Goal: Transaction & Acquisition: Purchase product/service

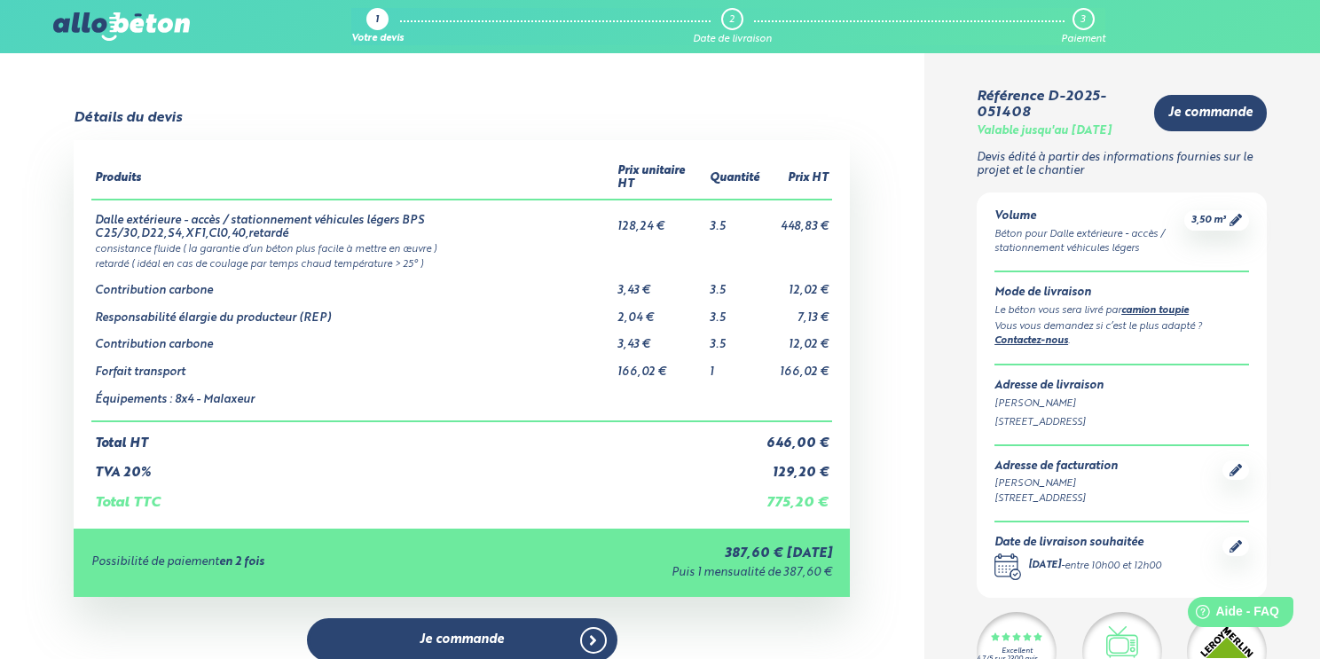
click at [1156, 314] on link "camion toupie" at bounding box center [1154, 311] width 67 height 10
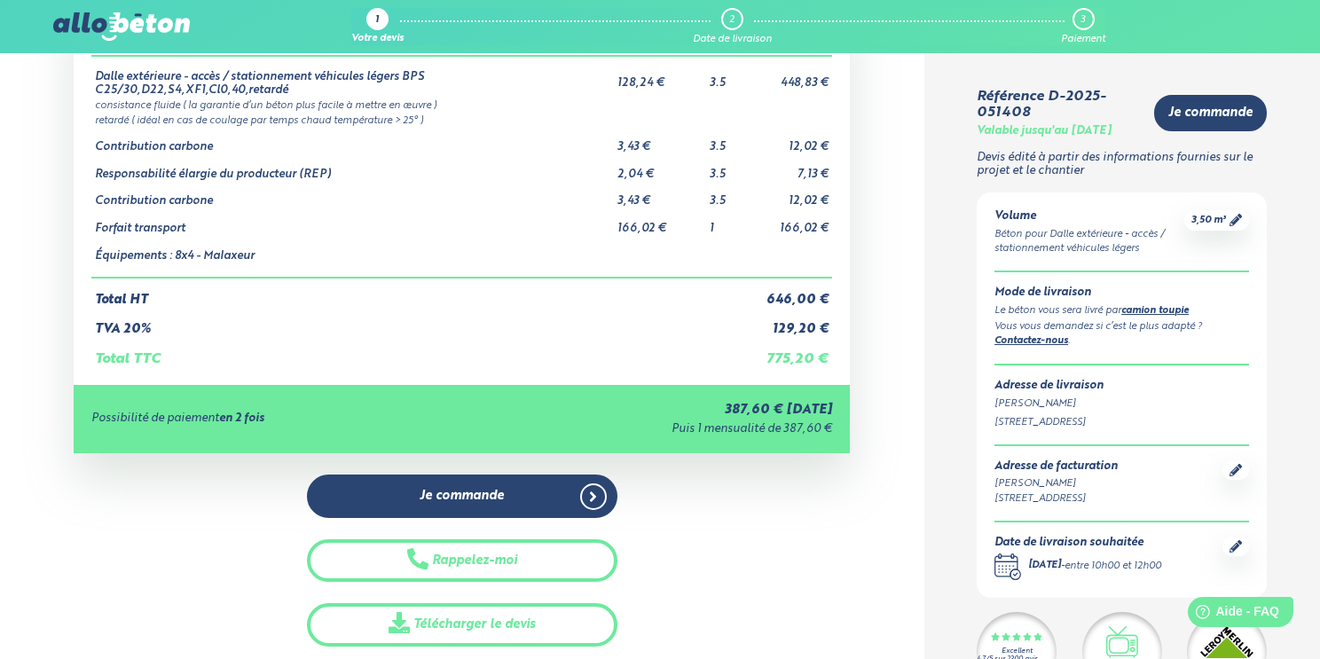
scroll to position [147, 0]
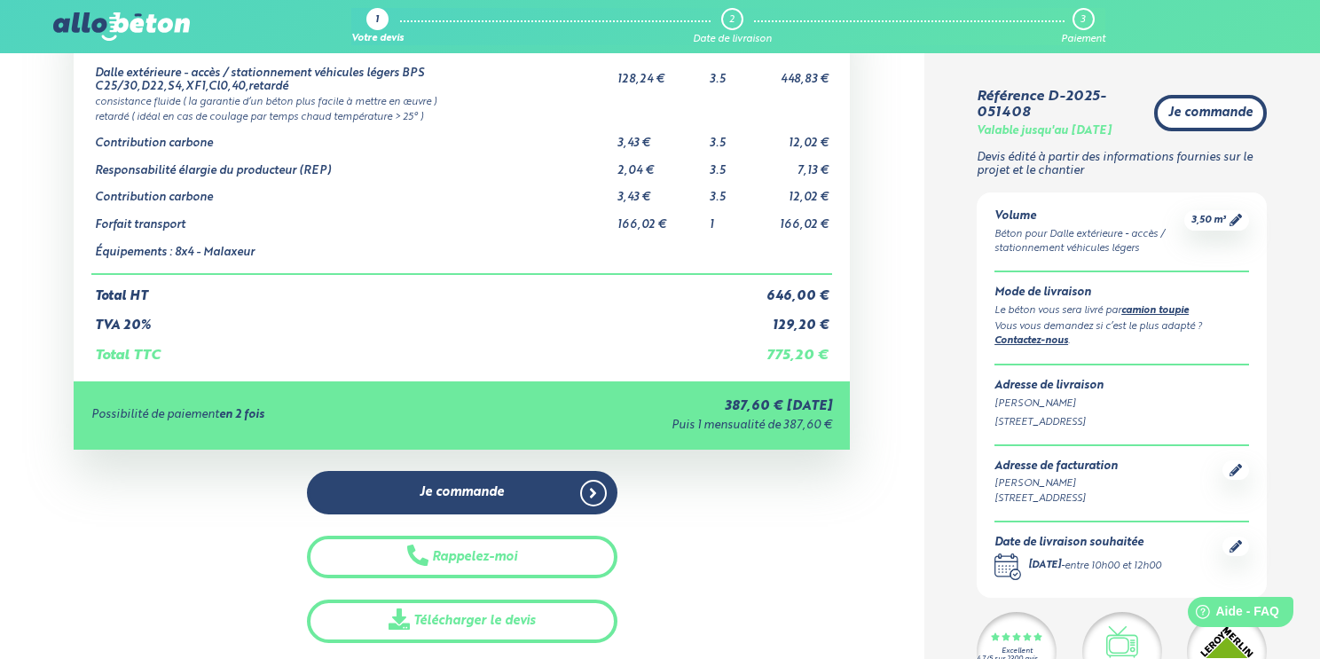
click at [1200, 128] on link "Je commande" at bounding box center [1210, 113] width 113 height 36
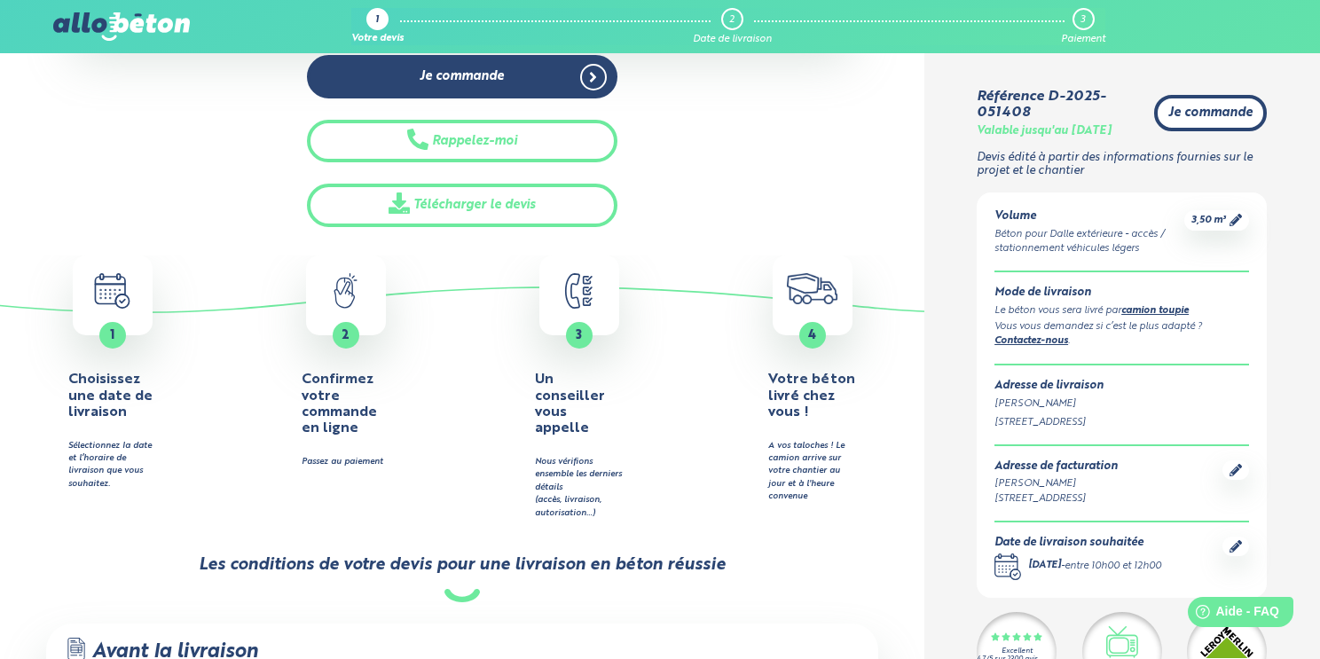
scroll to position [565, 0]
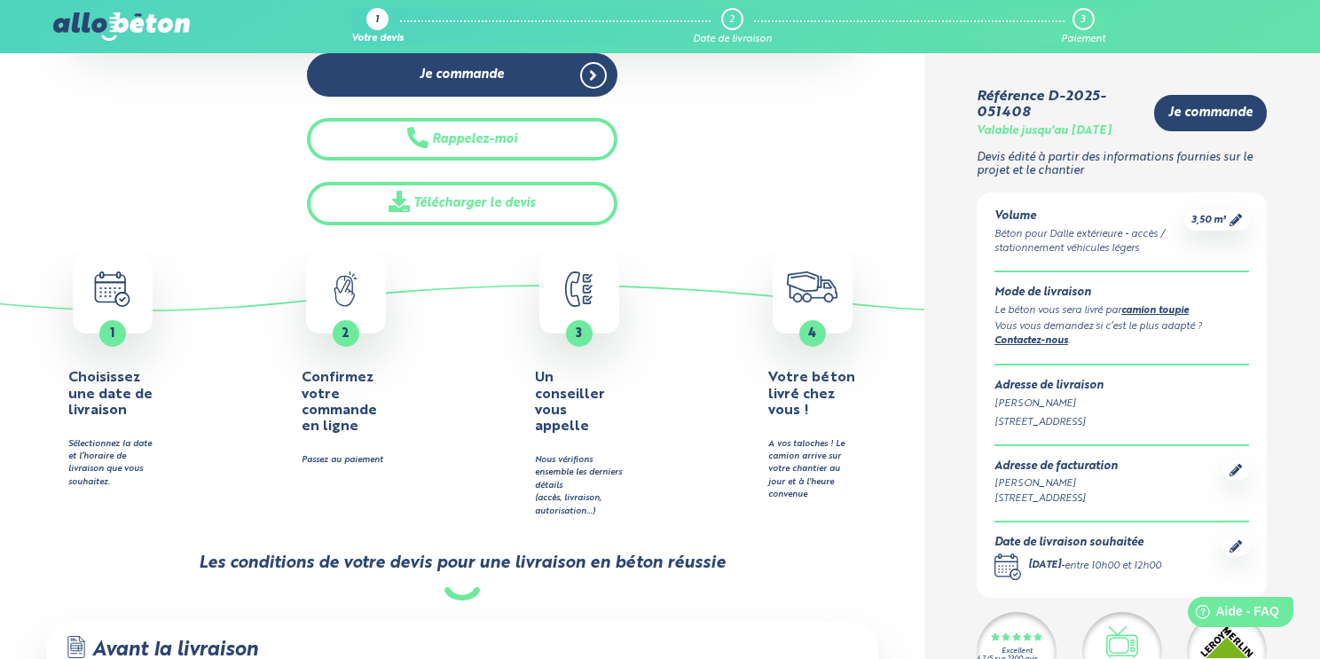
click at [1232, 544] on icon at bounding box center [1236, 546] width 12 height 12
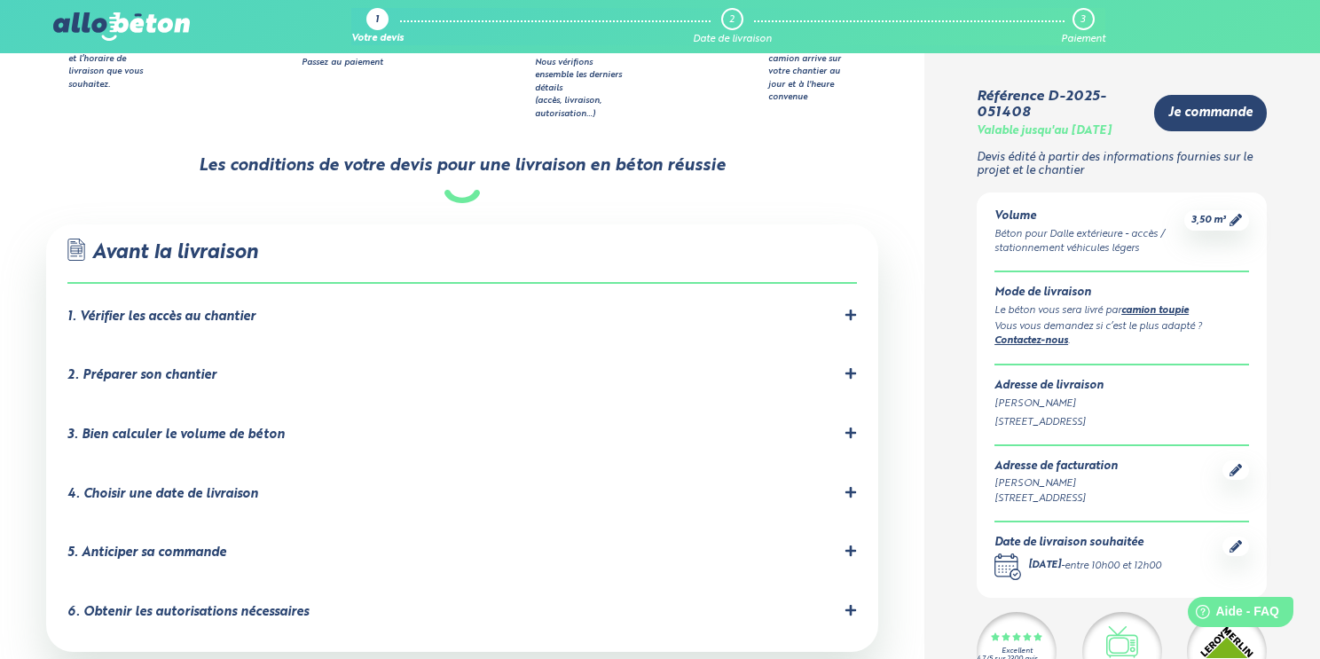
scroll to position [966, 0]
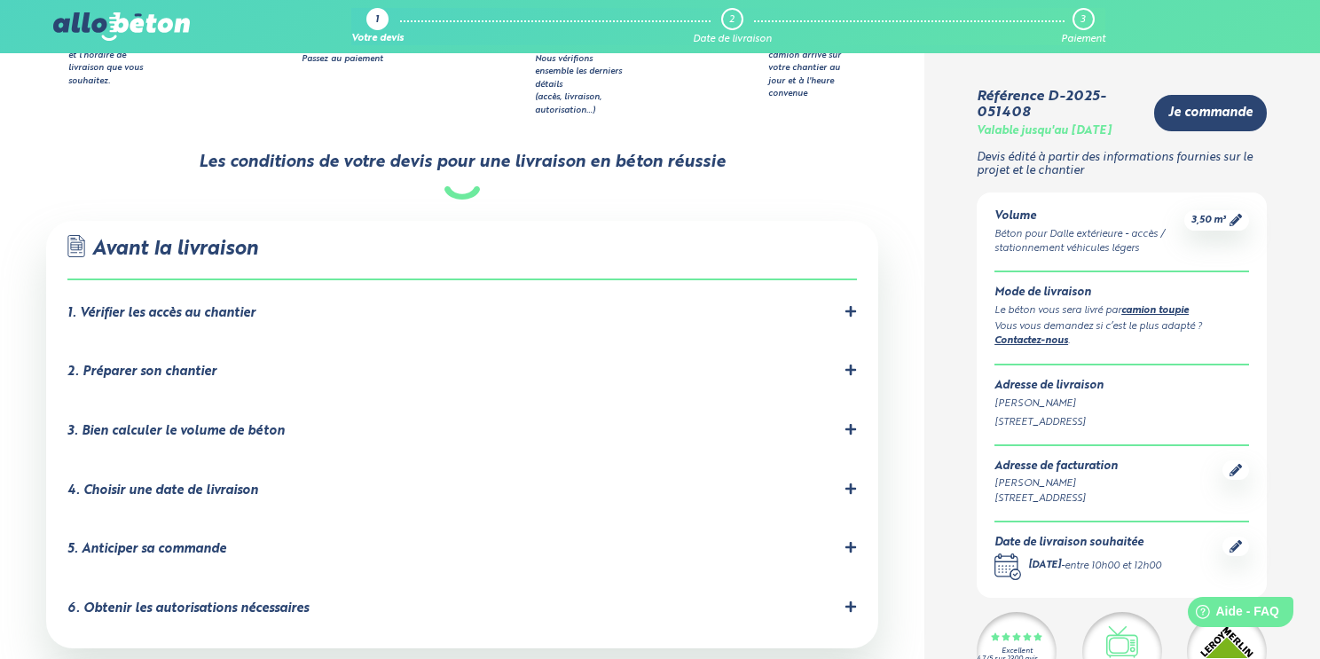
click at [841, 305] on div "1. Vérifier les accès au chantier" at bounding box center [461, 313] width 789 height 17
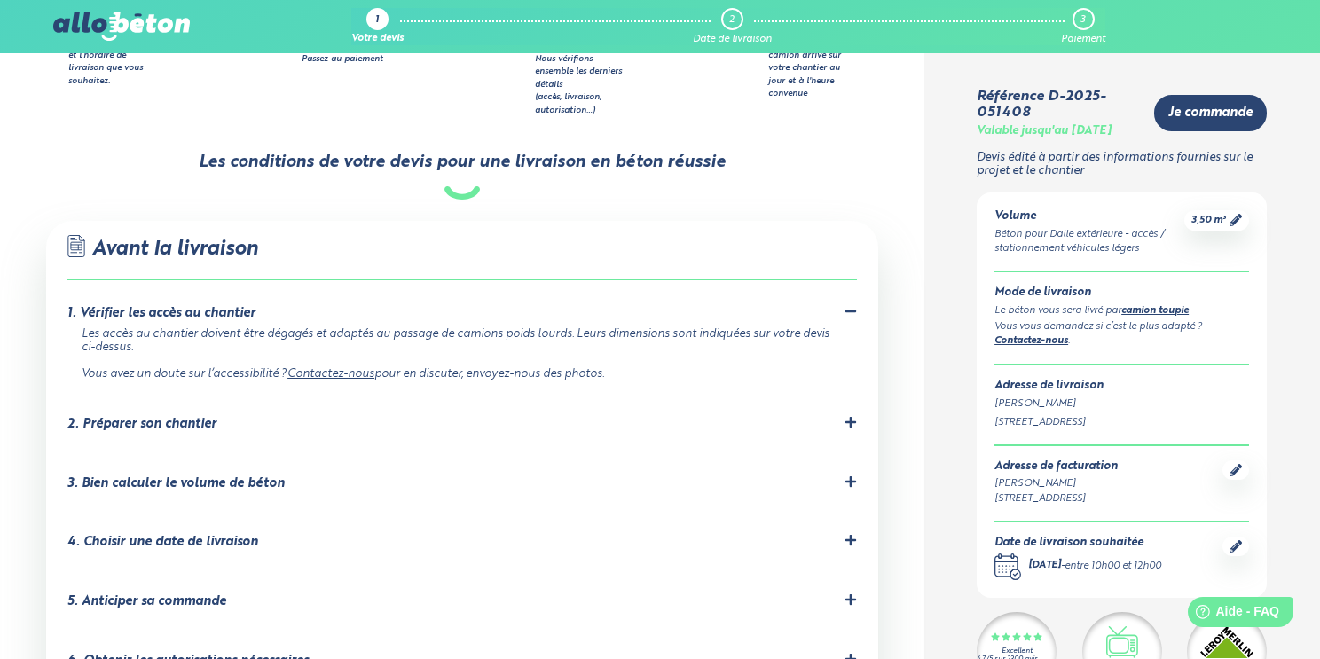
click at [852, 310] on icon at bounding box center [850, 311] width 11 height 3
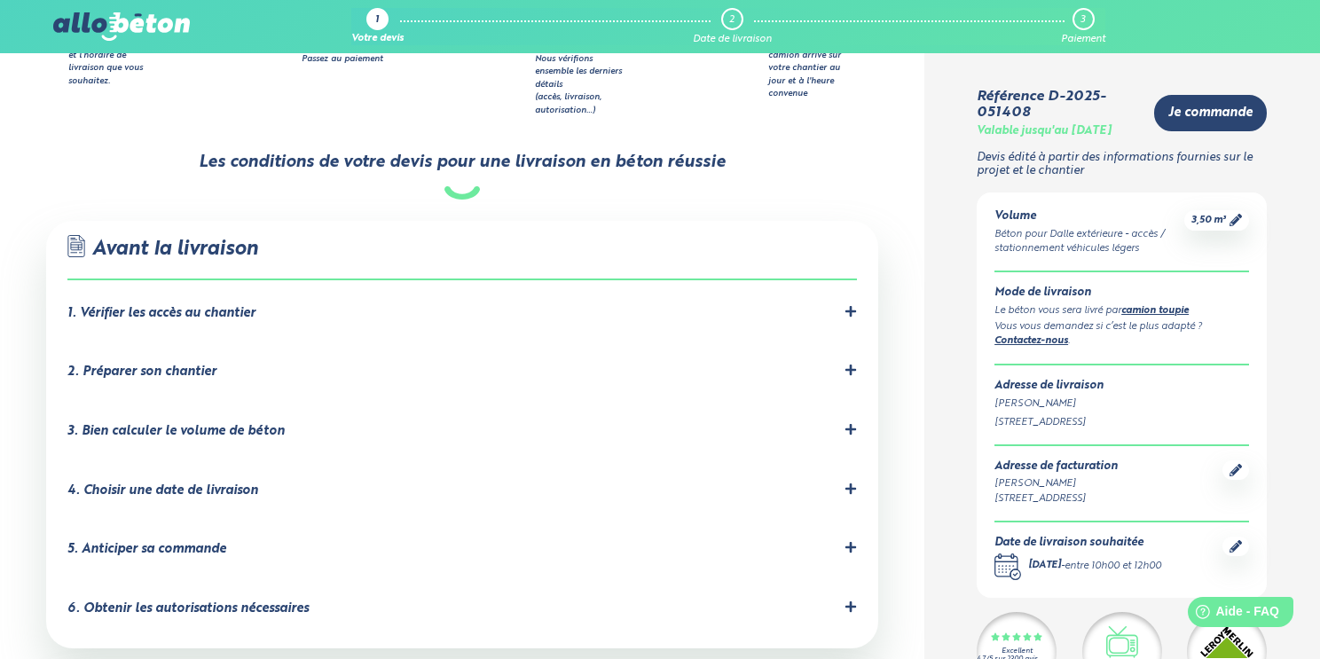
click at [850, 365] on icon at bounding box center [850, 370] width 11 height 11
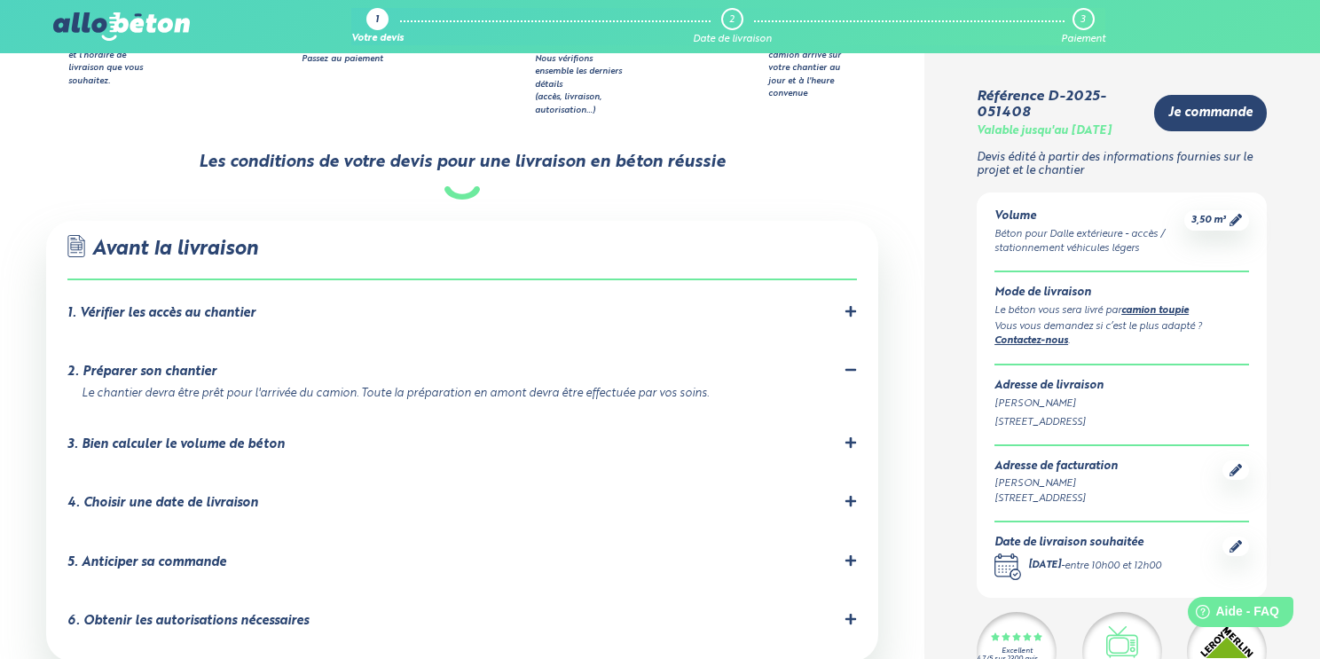
click at [850, 369] on icon at bounding box center [850, 370] width 11 height 3
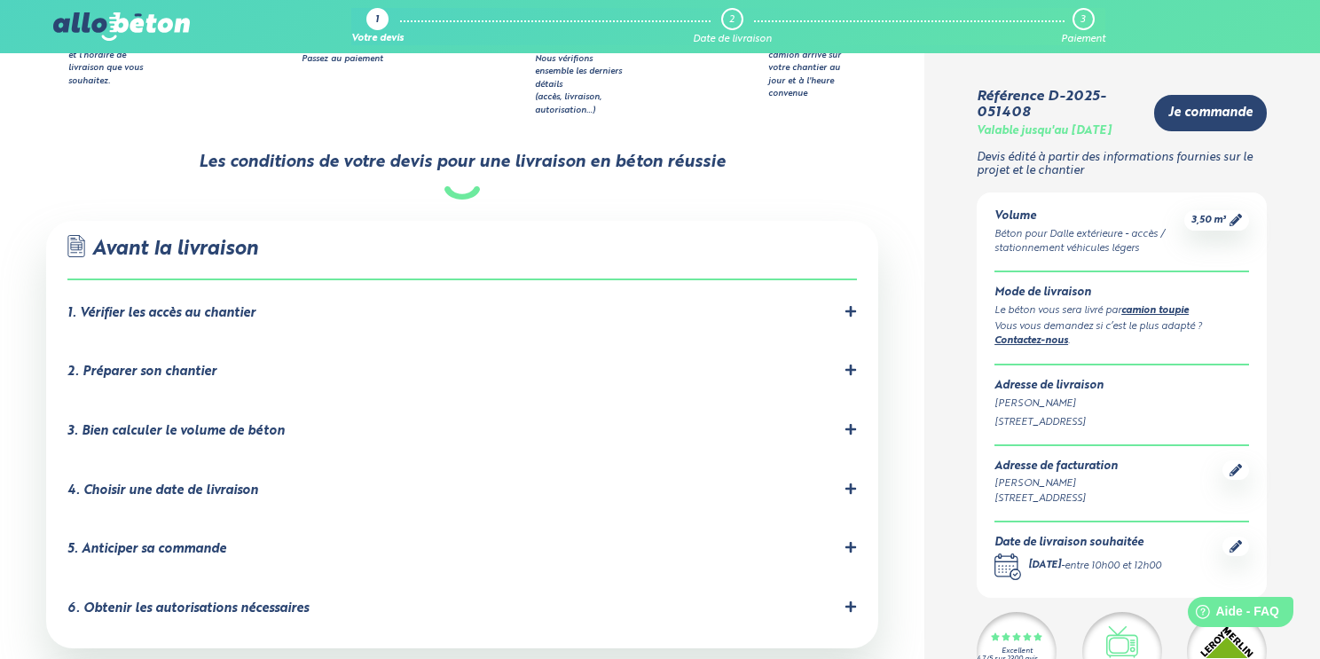
click at [848, 423] on icon at bounding box center [851, 429] width 12 height 12
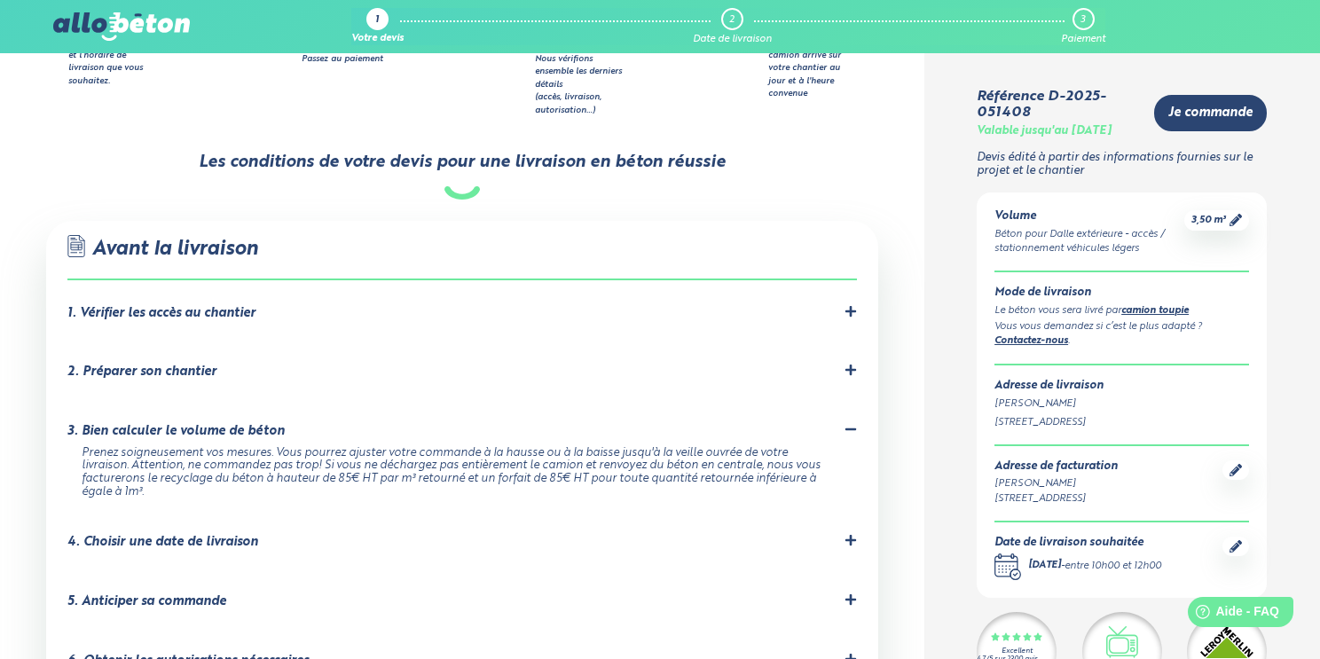
click at [849, 423] on icon at bounding box center [851, 429] width 12 height 12
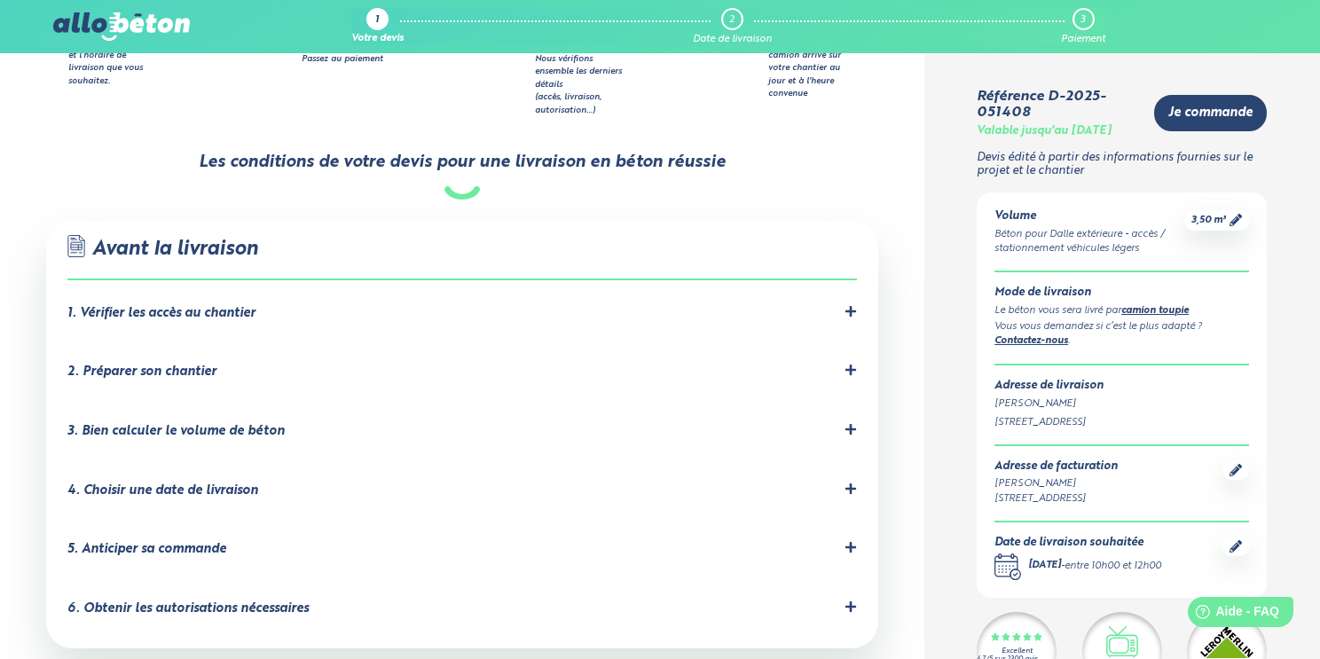
click at [850, 483] on icon at bounding box center [850, 488] width 11 height 11
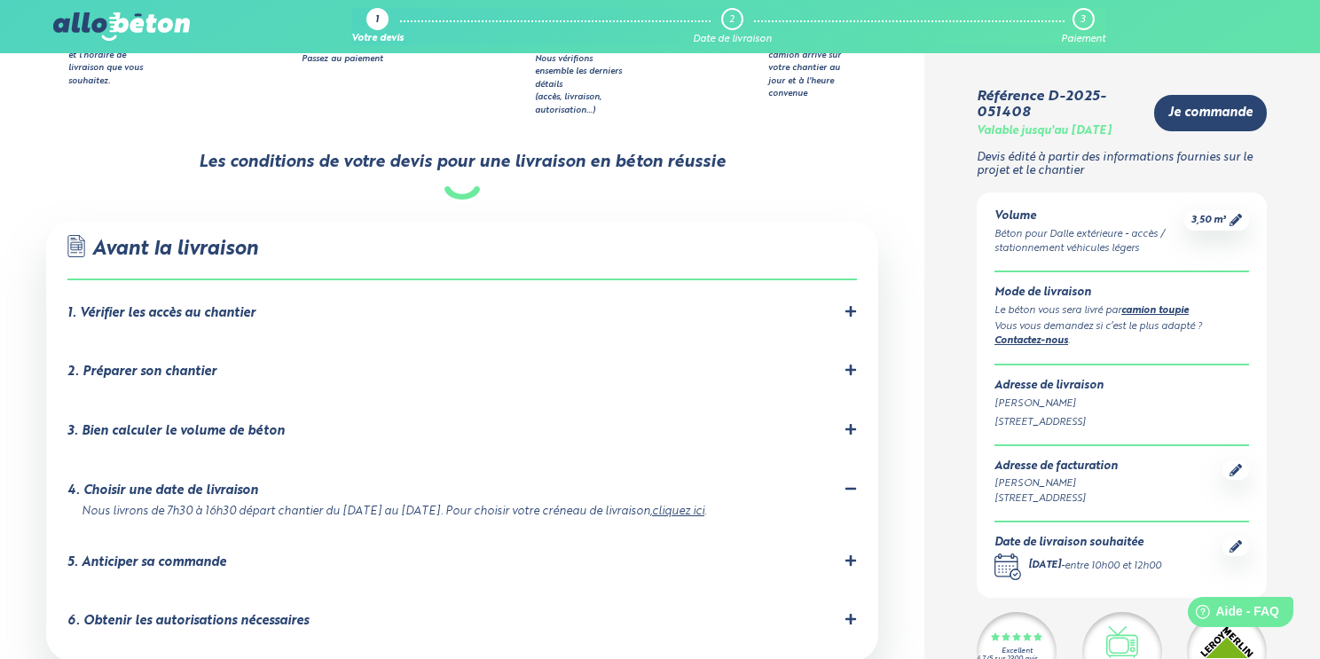
click at [850, 487] on icon at bounding box center [850, 488] width 11 height 3
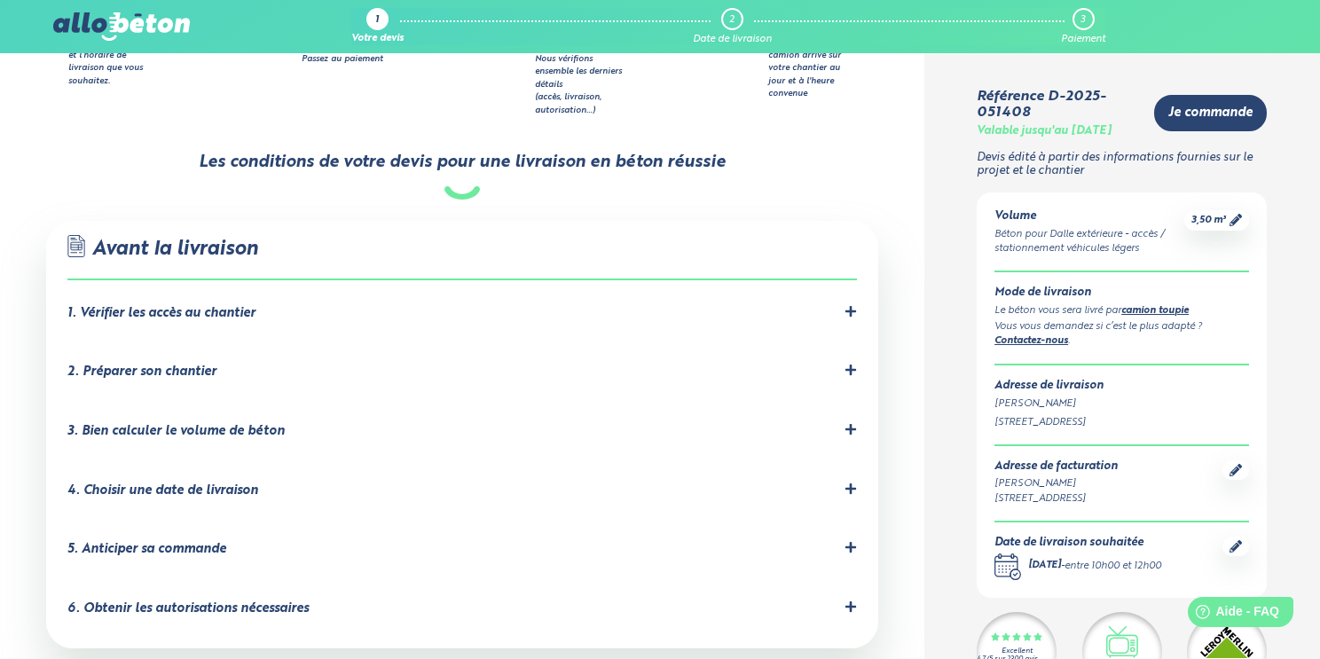
click at [845, 542] on icon at bounding box center [850, 547] width 11 height 11
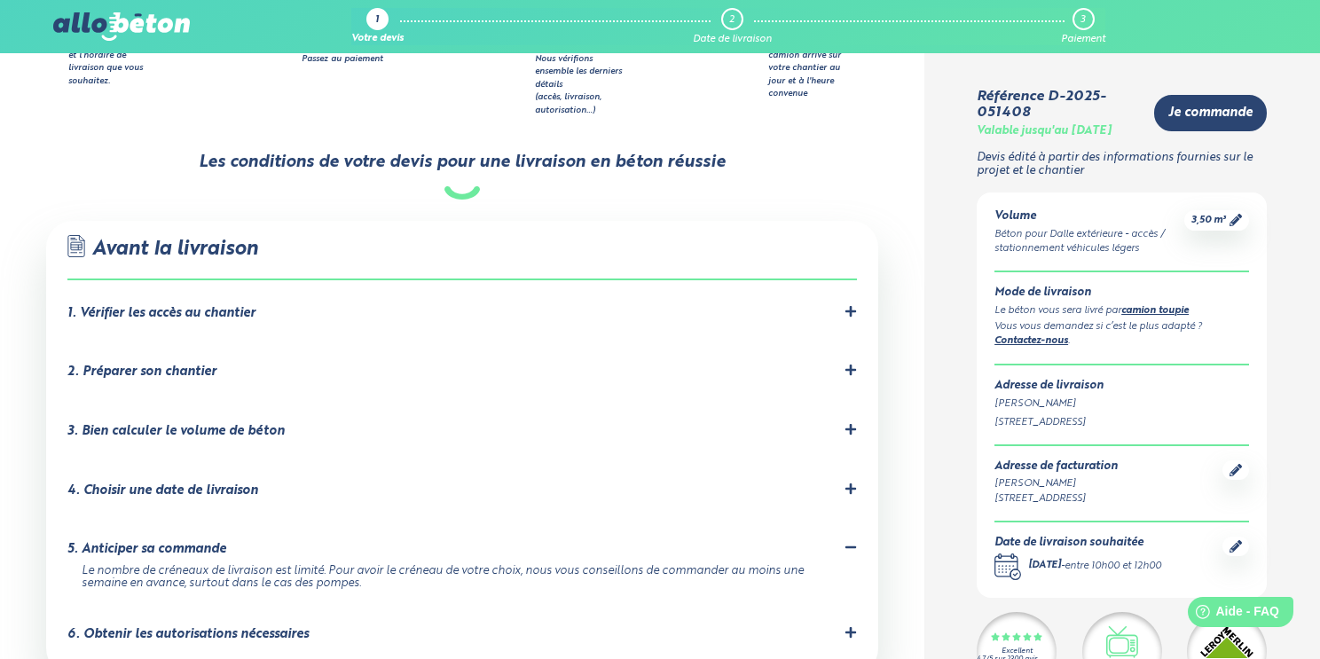
click at [837, 541] on div "5. Anticiper sa commande" at bounding box center [461, 549] width 789 height 17
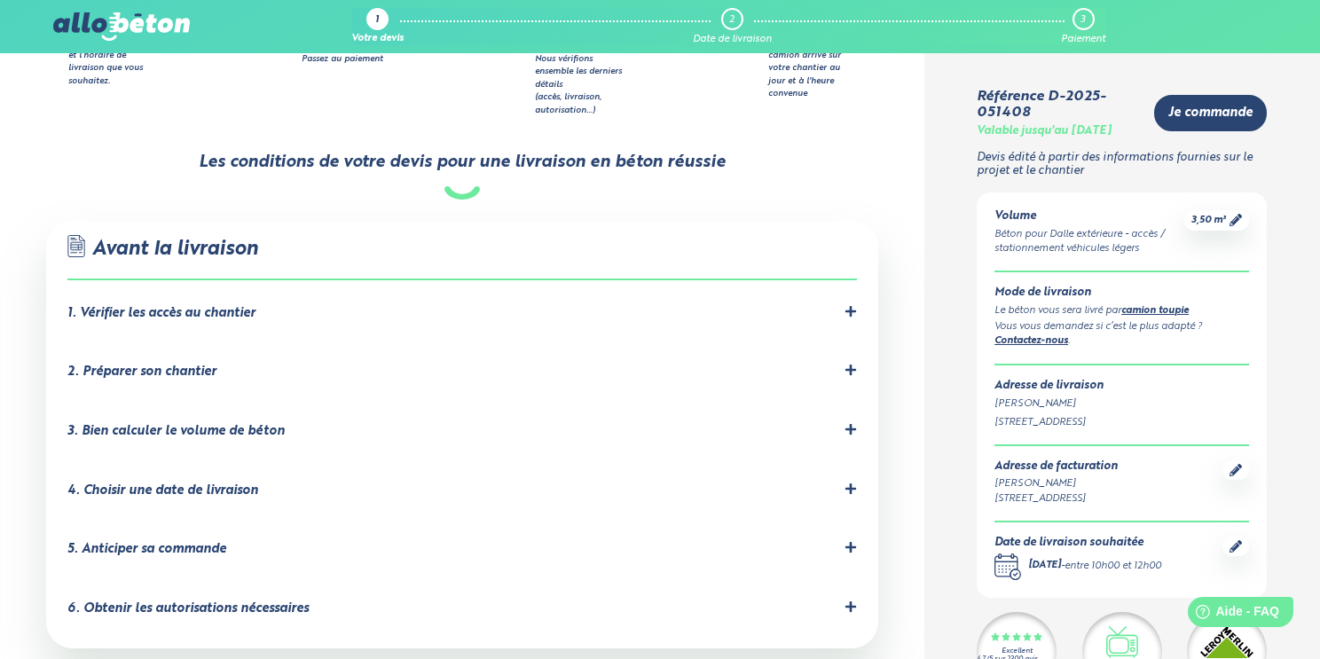
click at [845, 601] on icon at bounding box center [851, 607] width 12 height 12
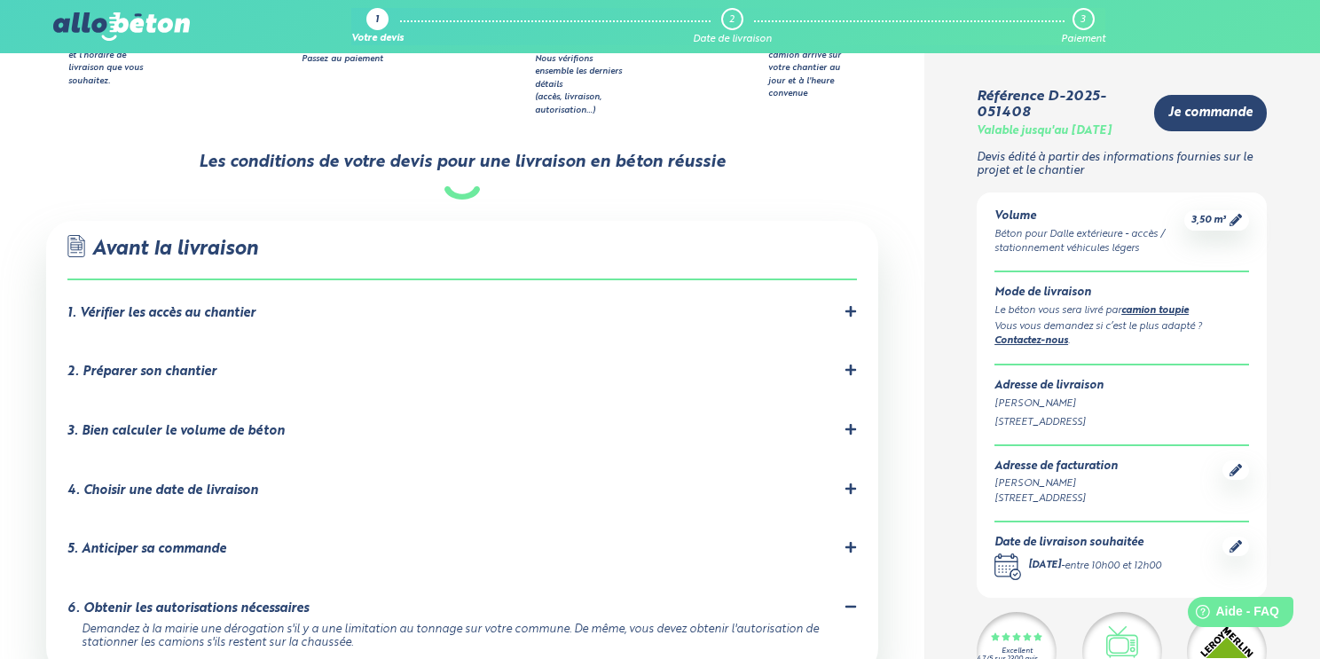
click at [849, 601] on div at bounding box center [851, 609] width 12 height 17
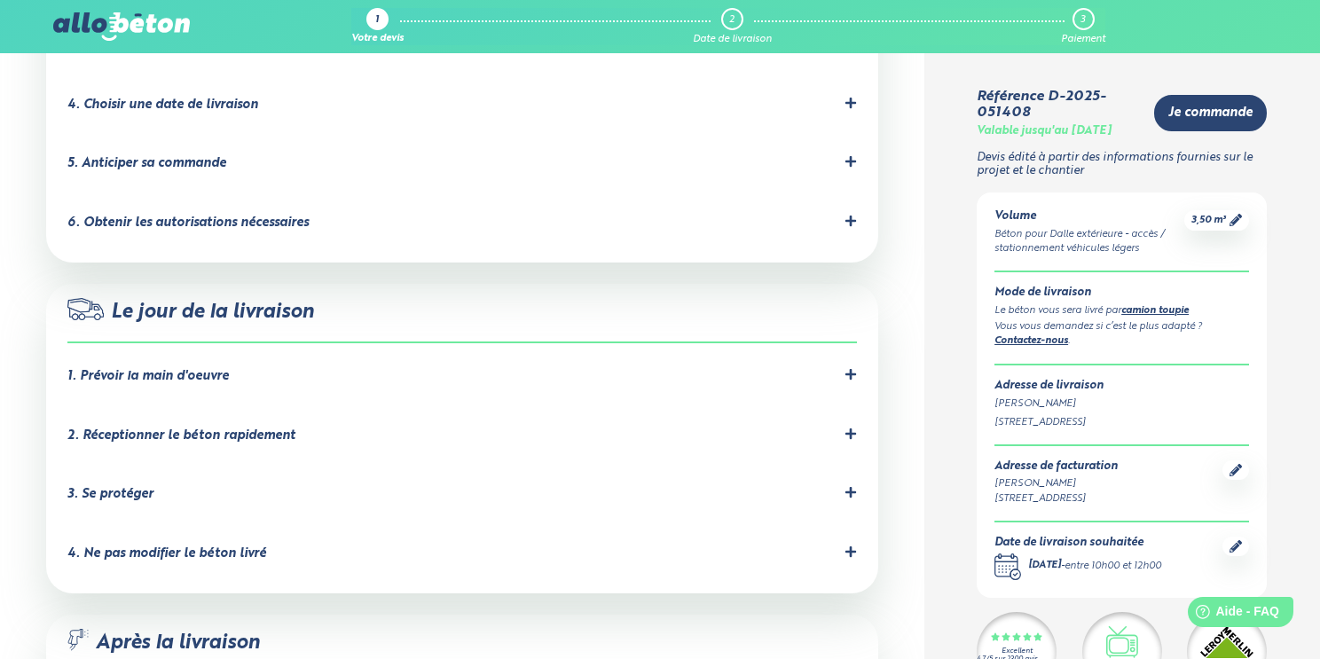
scroll to position [1354, 0]
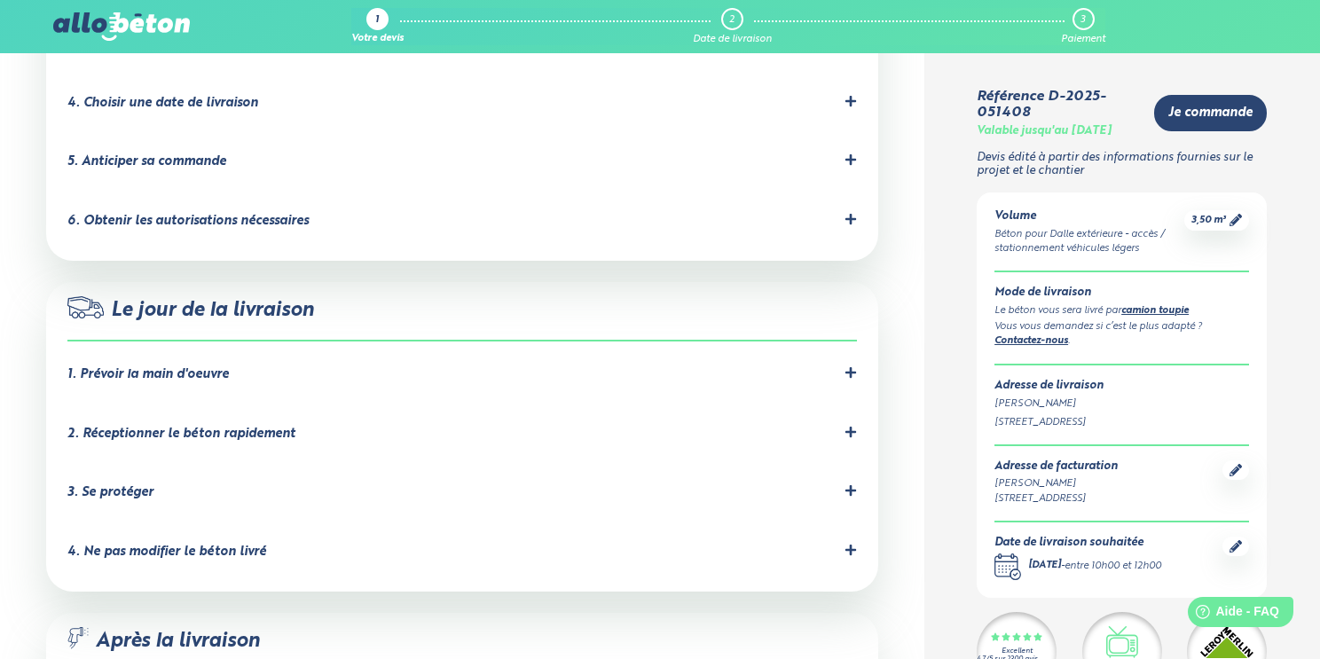
click at [850, 367] on icon at bounding box center [850, 372] width 11 height 11
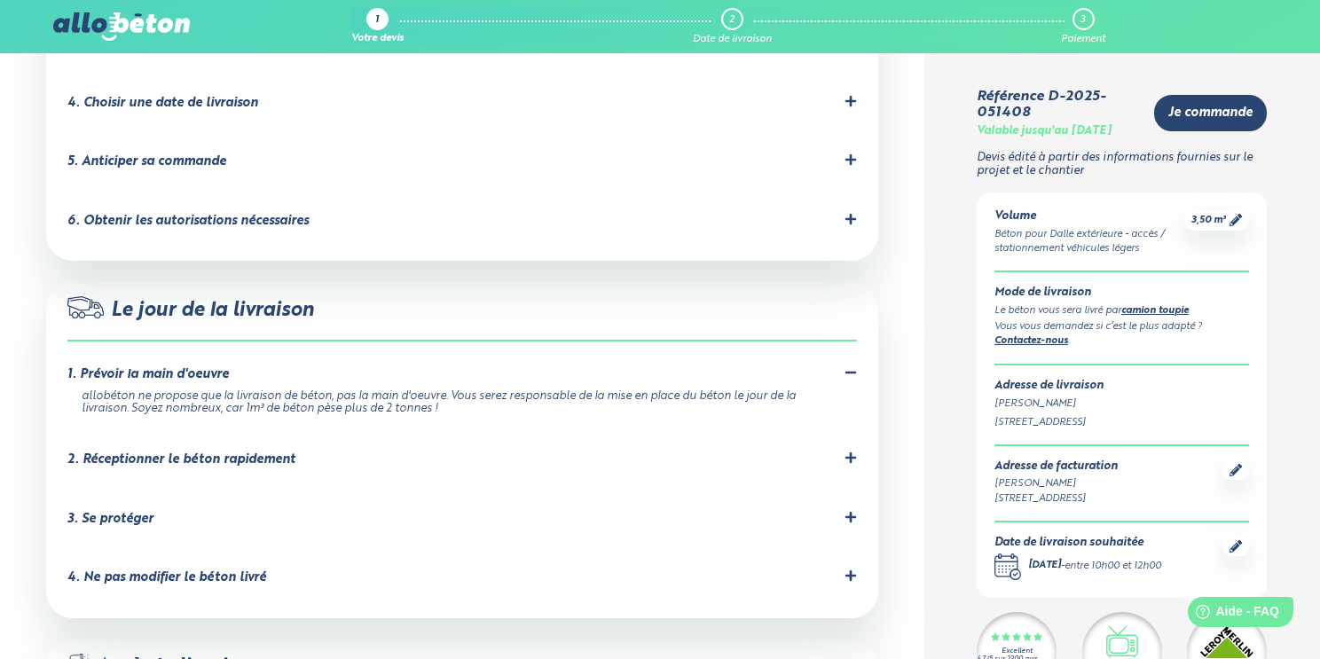
click at [839, 452] on div "2. Réceptionner le béton rapidement" at bounding box center [461, 460] width 789 height 17
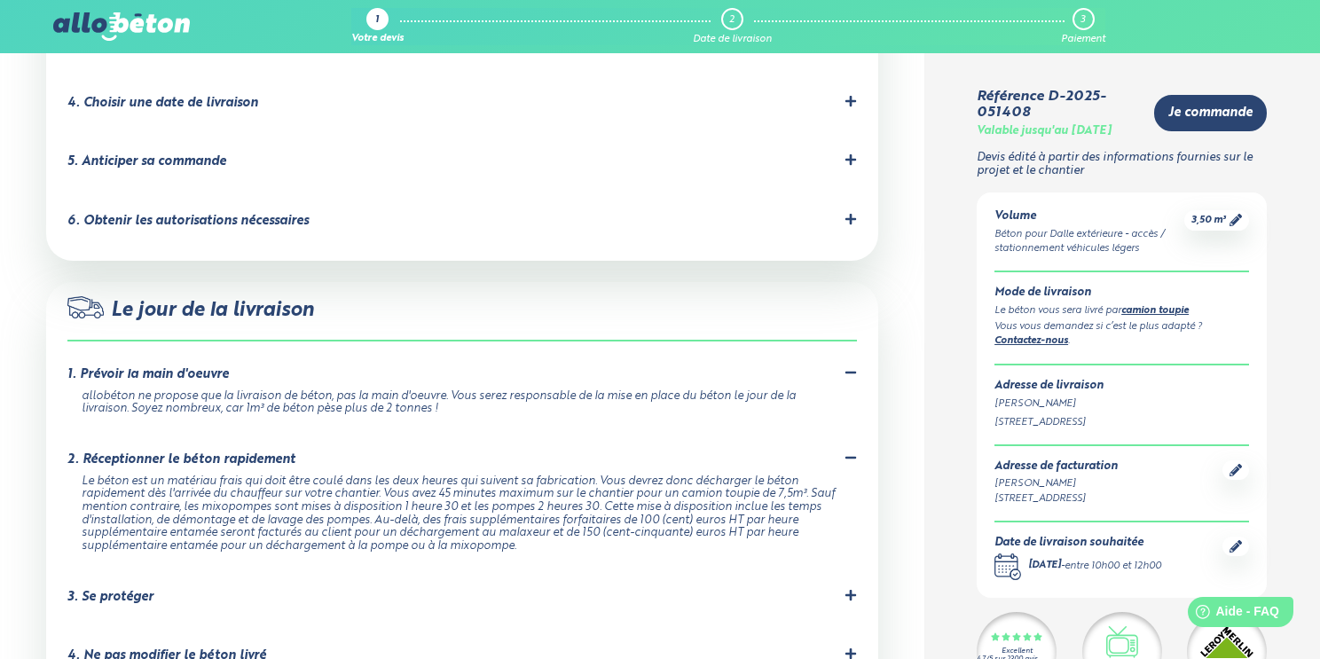
click at [846, 457] on icon at bounding box center [850, 458] width 11 height 3
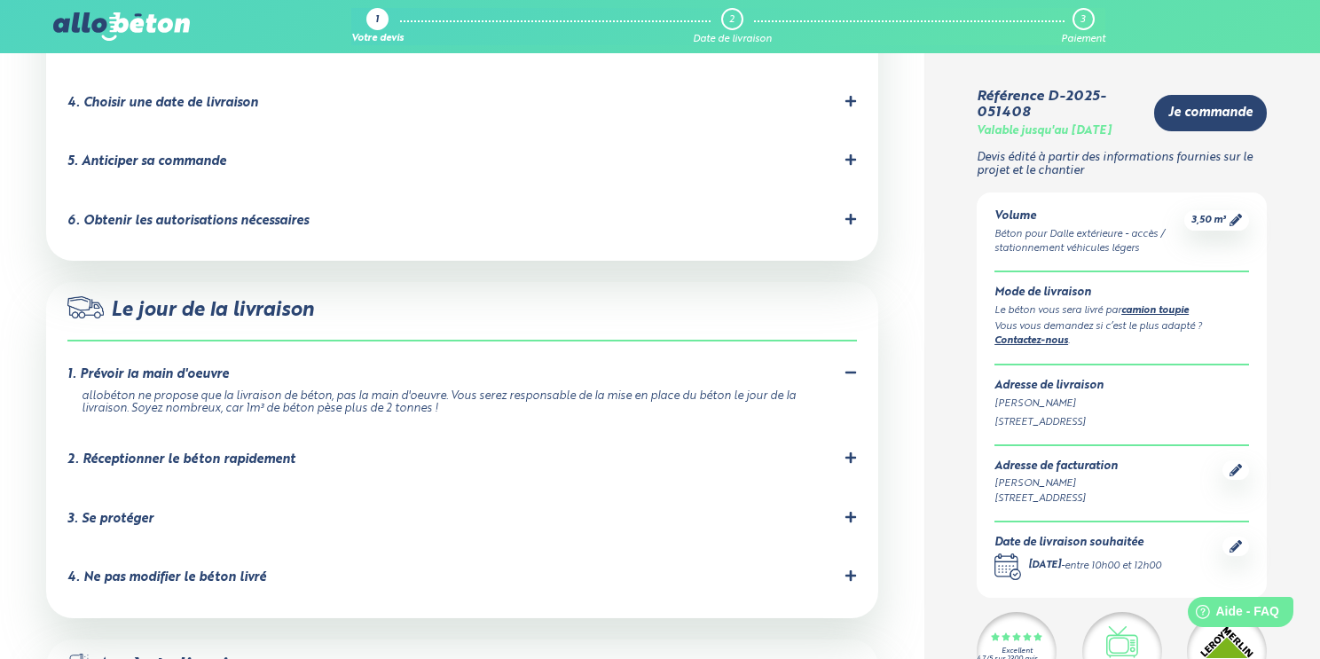
click at [852, 511] on icon at bounding box center [850, 516] width 11 height 11
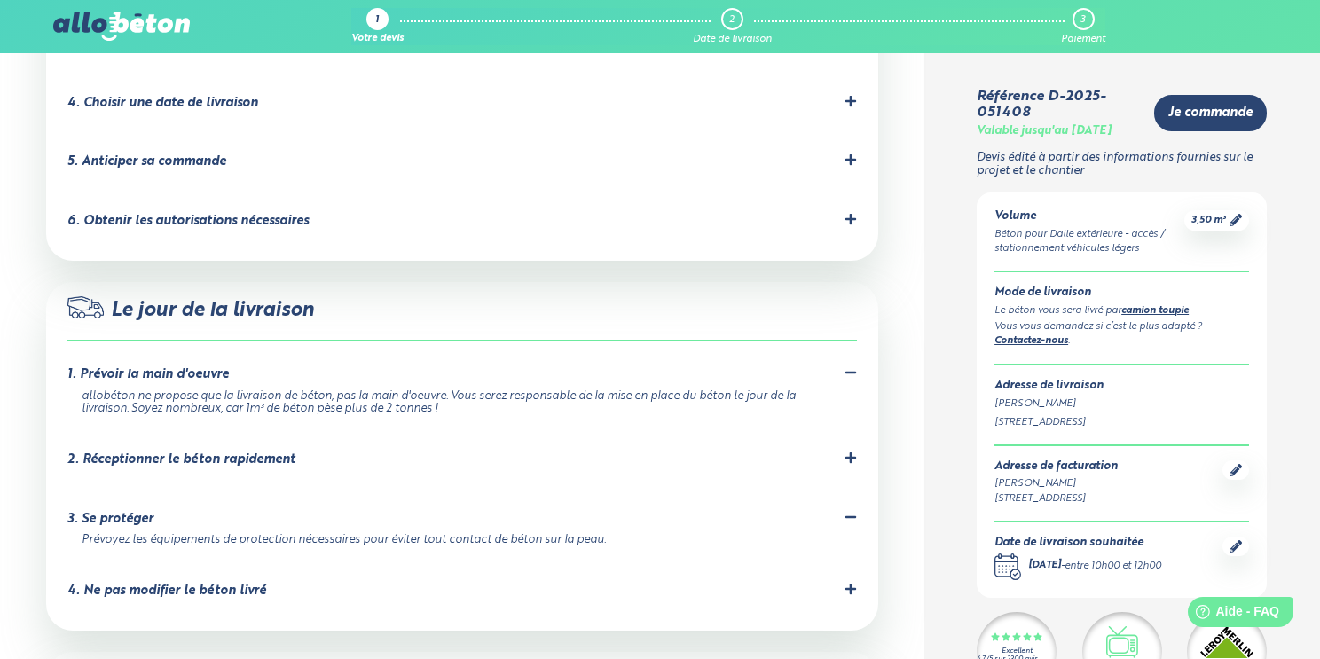
click at [848, 515] on icon at bounding box center [850, 516] width 11 height 3
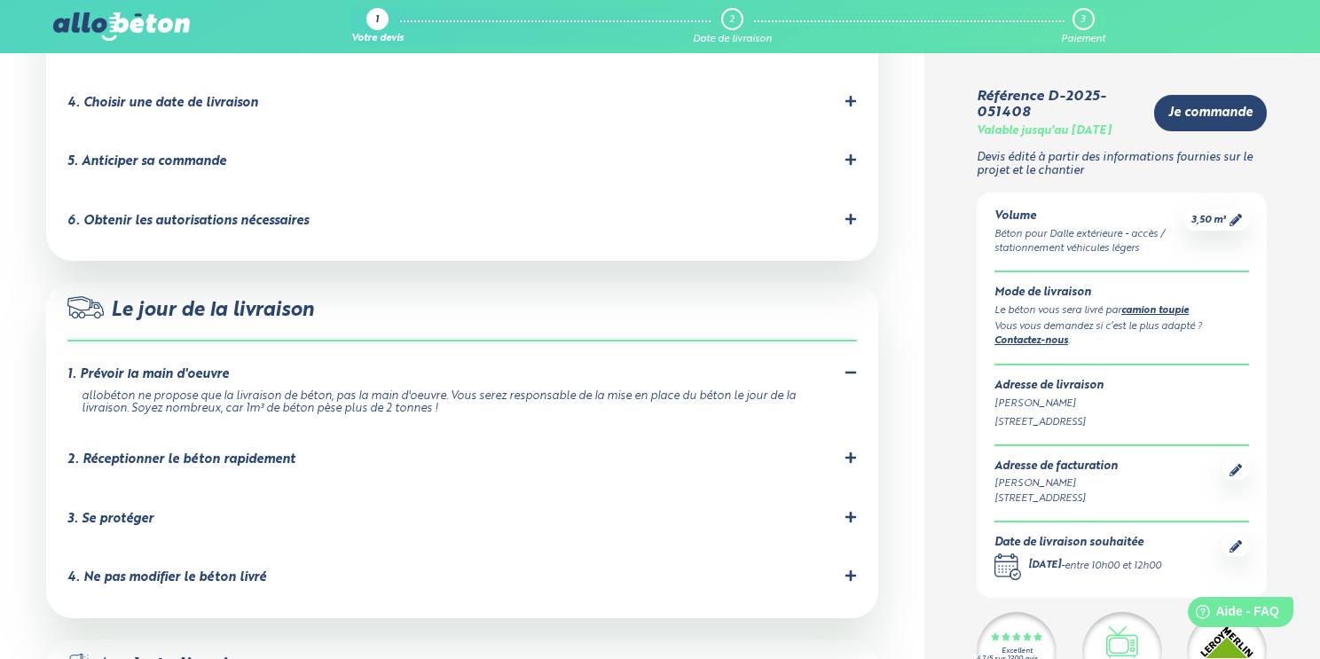
click at [851, 570] on div at bounding box center [851, 578] width 12 height 17
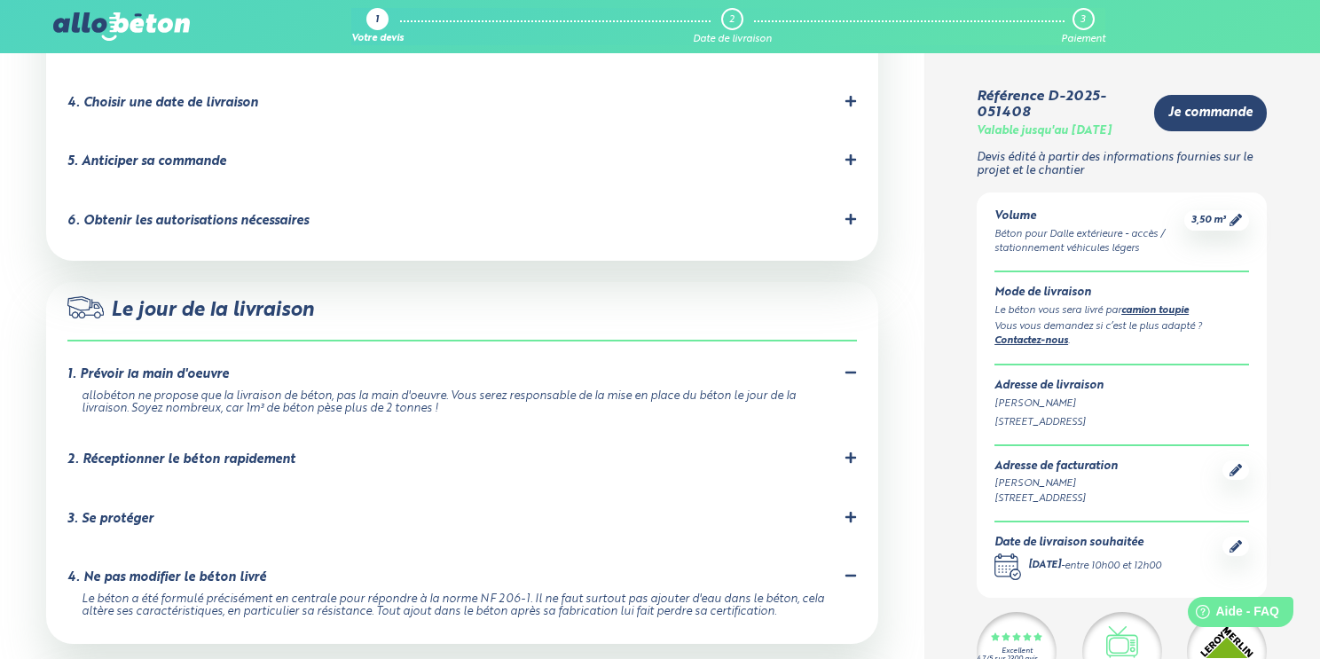
click at [850, 575] on icon at bounding box center [850, 576] width 11 height 3
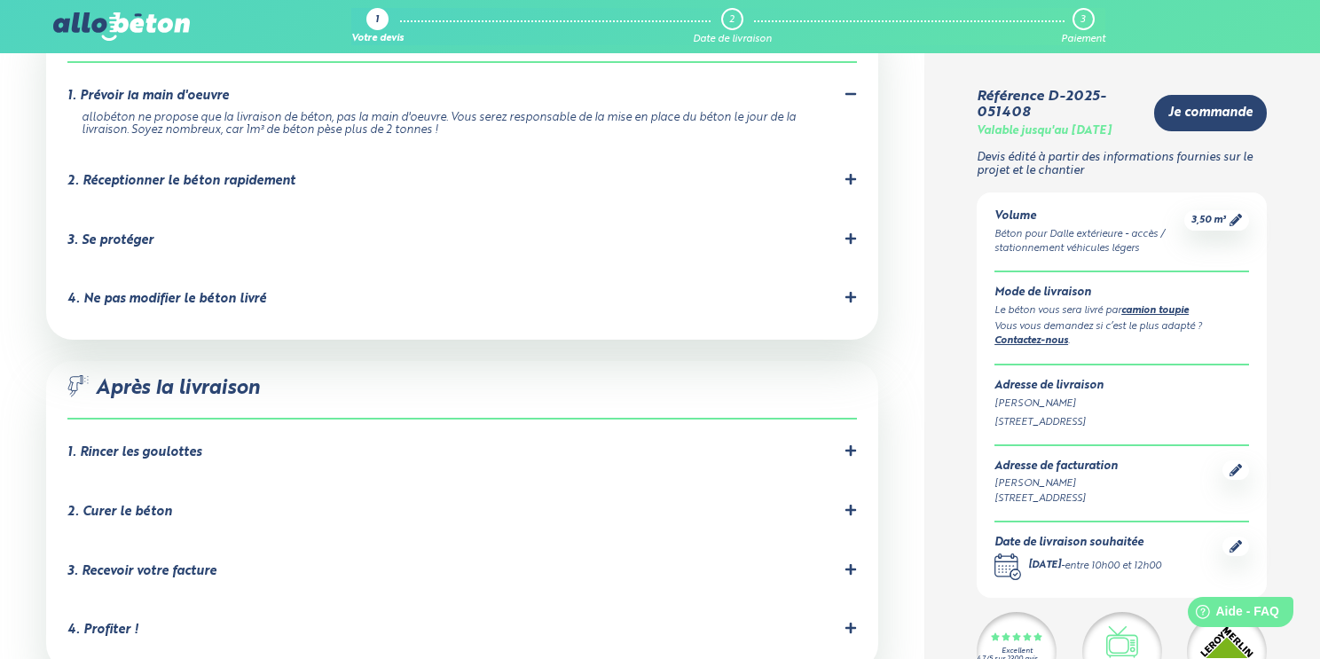
scroll to position [1649, 0]
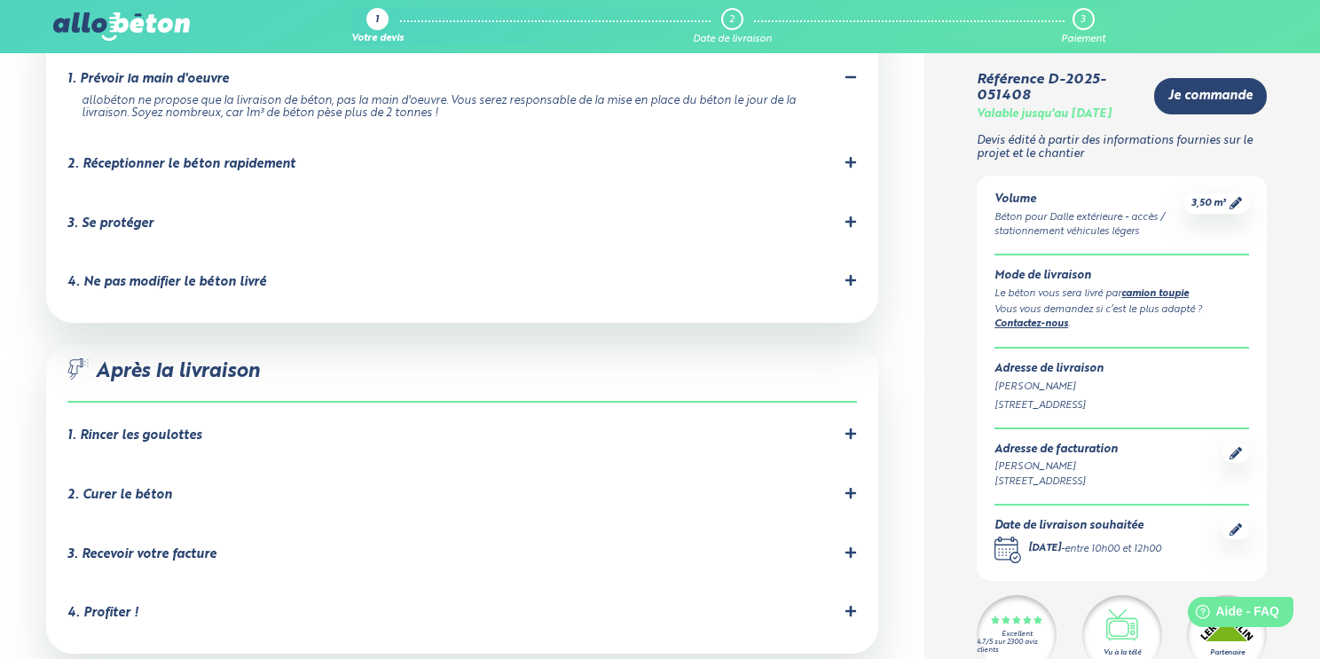
click at [855, 428] on icon at bounding box center [851, 434] width 12 height 12
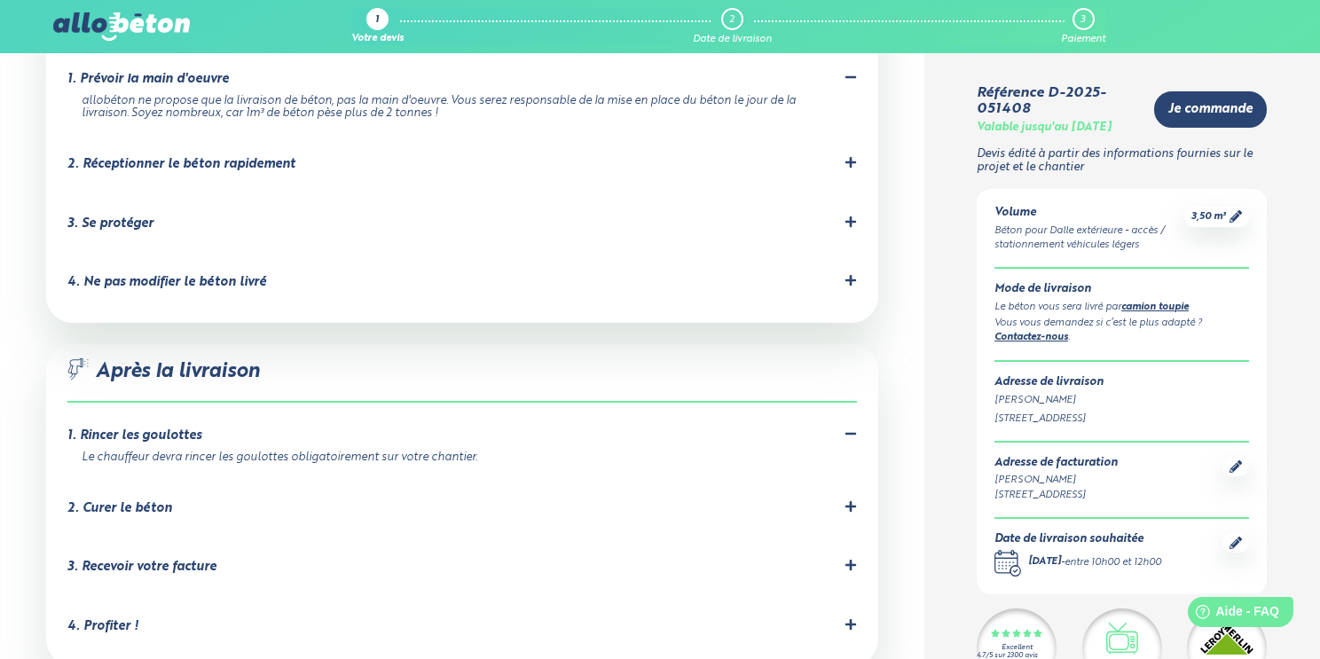
click at [846, 501] on icon at bounding box center [850, 506] width 11 height 11
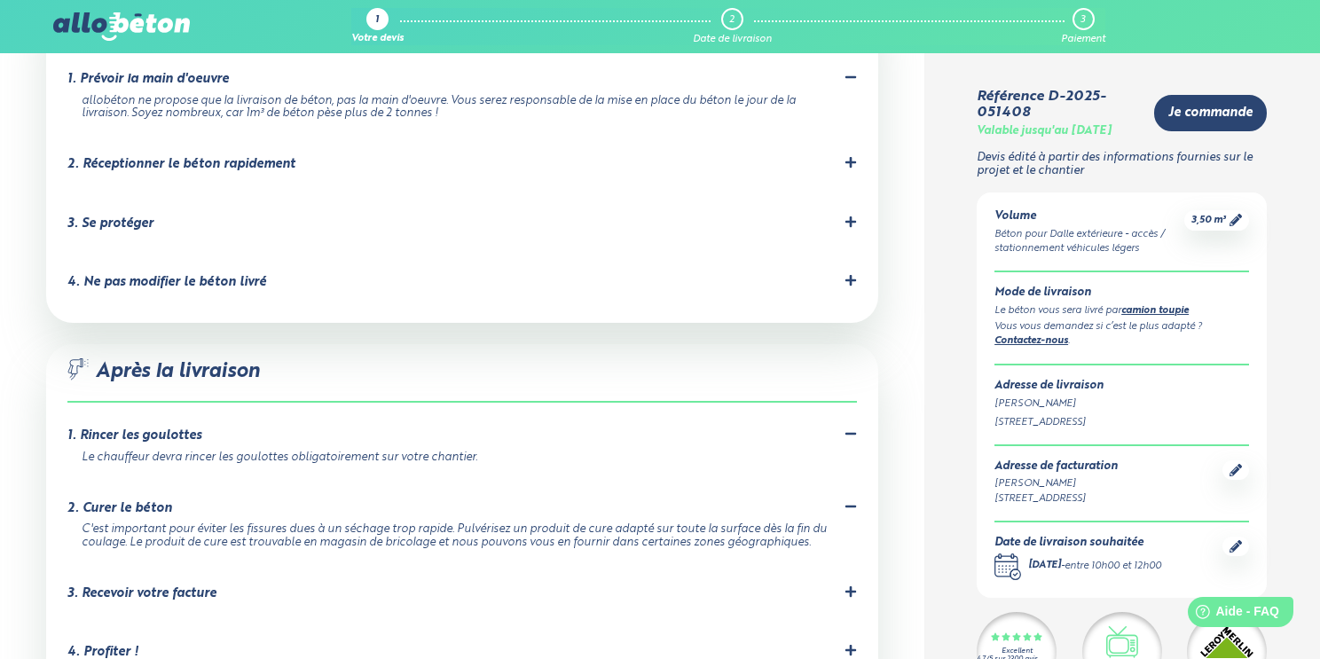
click at [841, 500] on div "2. Curer le béton" at bounding box center [461, 508] width 789 height 17
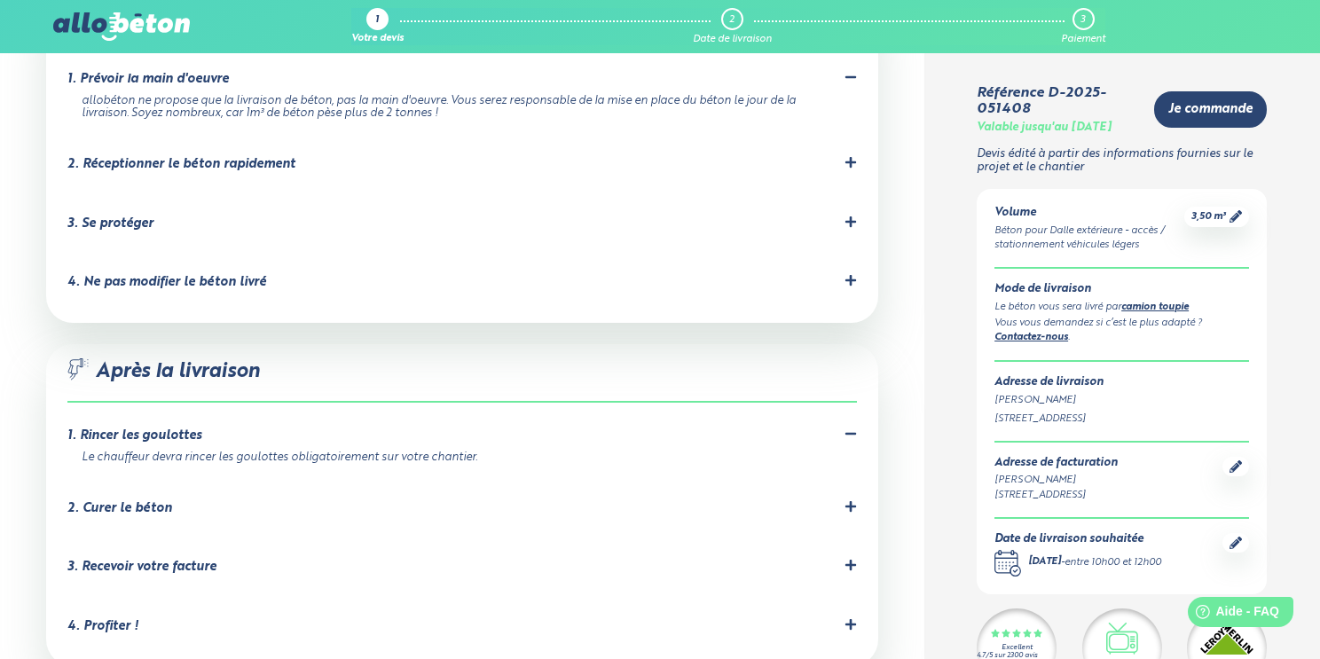
click at [842, 559] on div "3. Recevoir votre facture" at bounding box center [461, 567] width 789 height 17
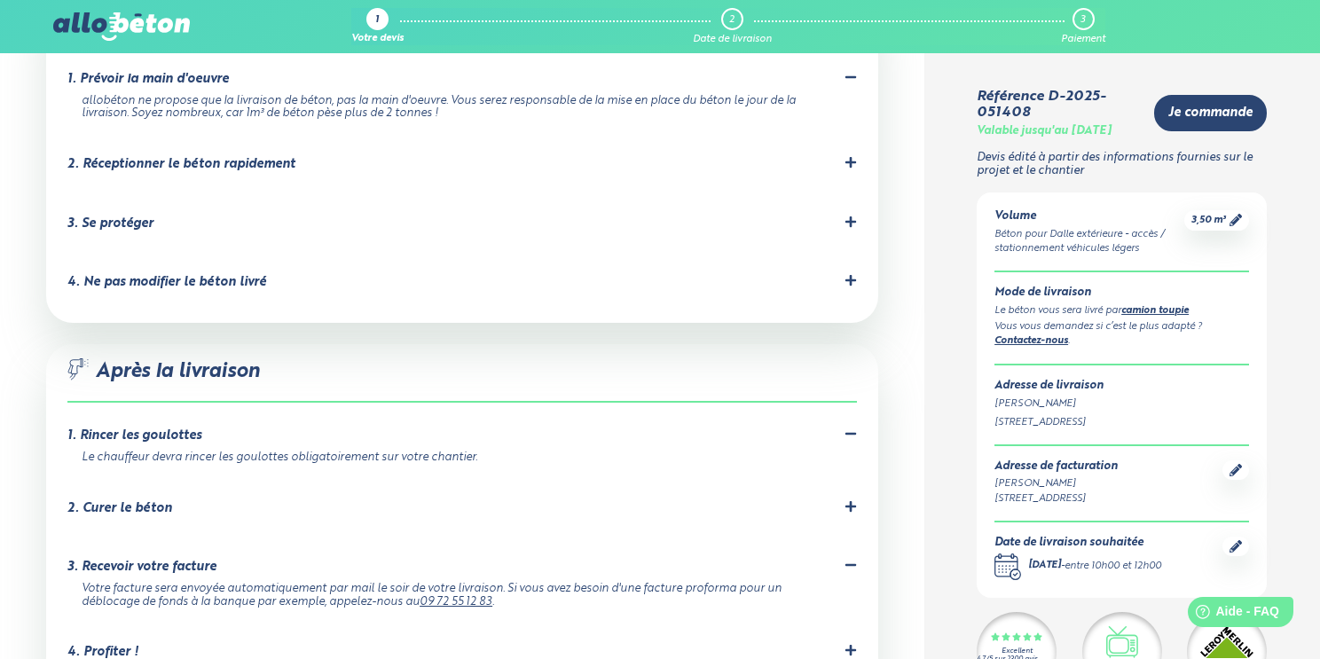
click at [853, 564] on icon at bounding box center [850, 565] width 11 height 3
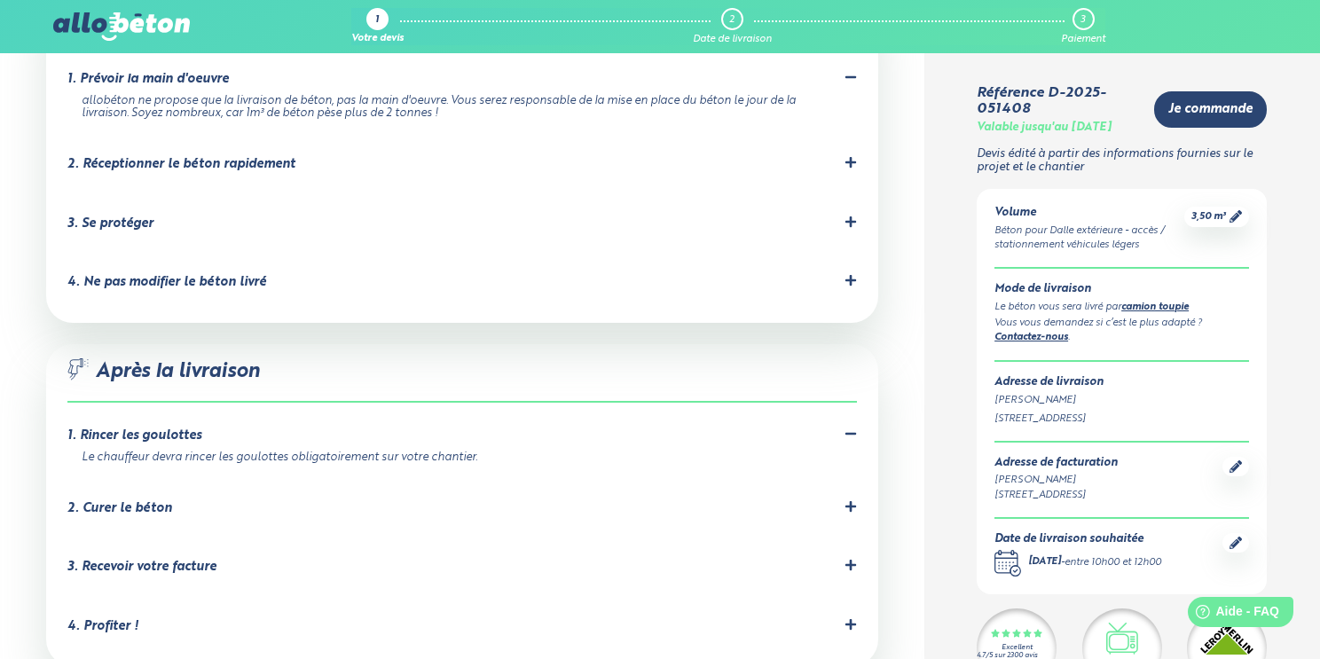
click at [850, 433] on icon at bounding box center [850, 434] width 11 height 3
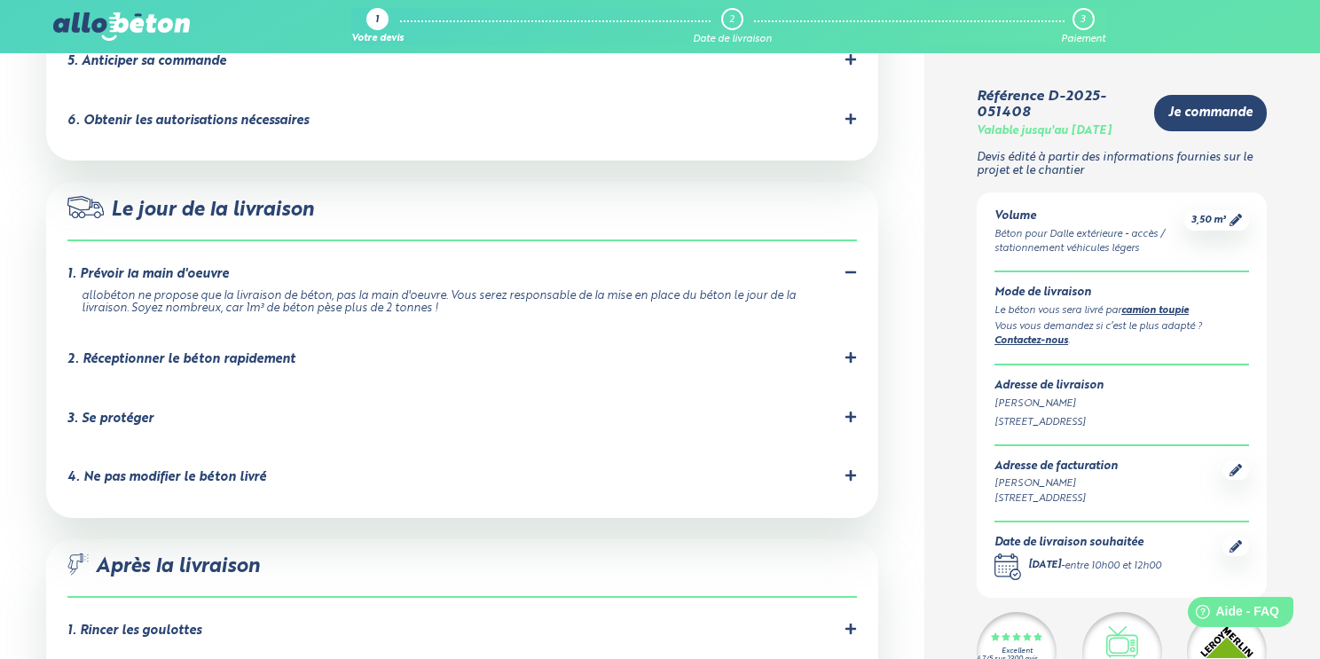
scroll to position [1450, 0]
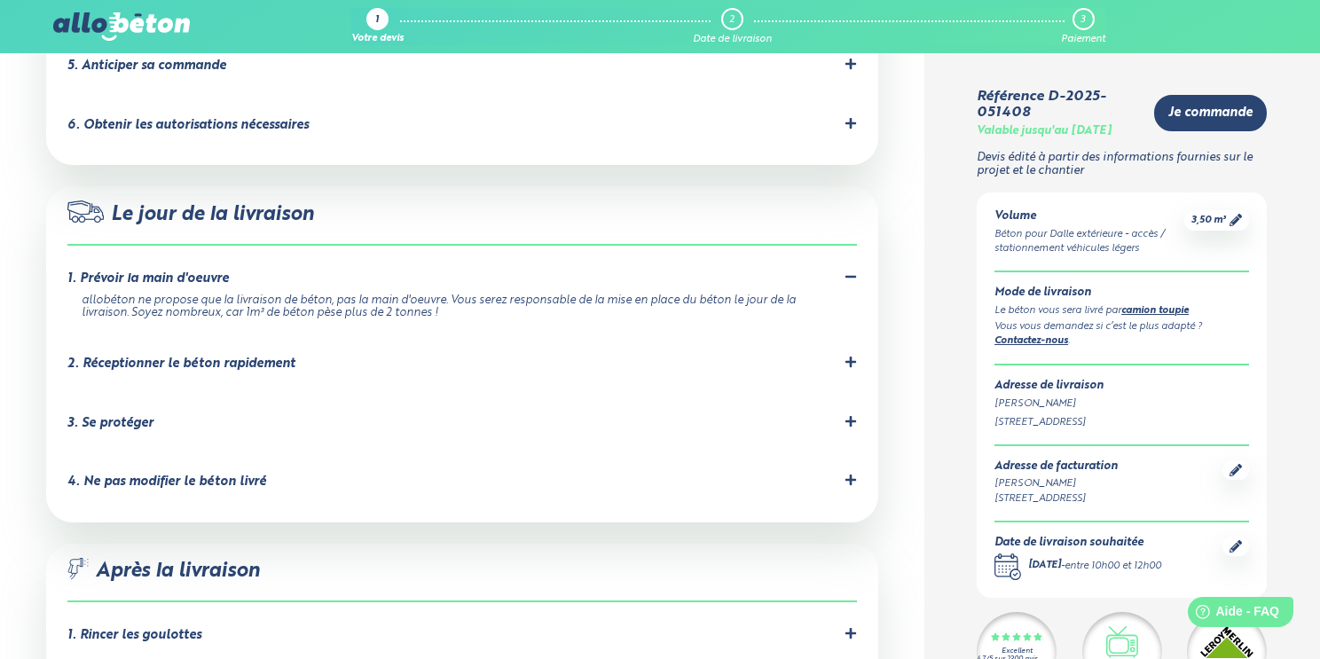
click at [851, 357] on icon at bounding box center [850, 362] width 11 height 11
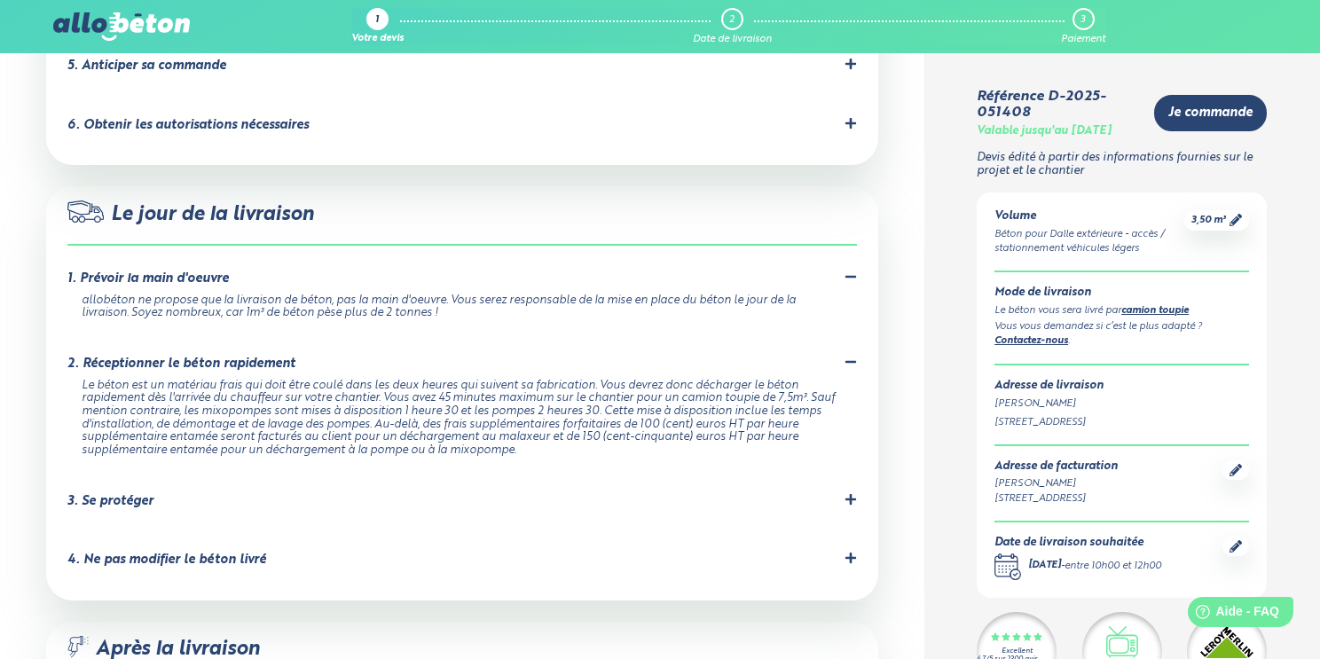
click at [840, 493] on div "3. Se protéger" at bounding box center [461, 501] width 789 height 17
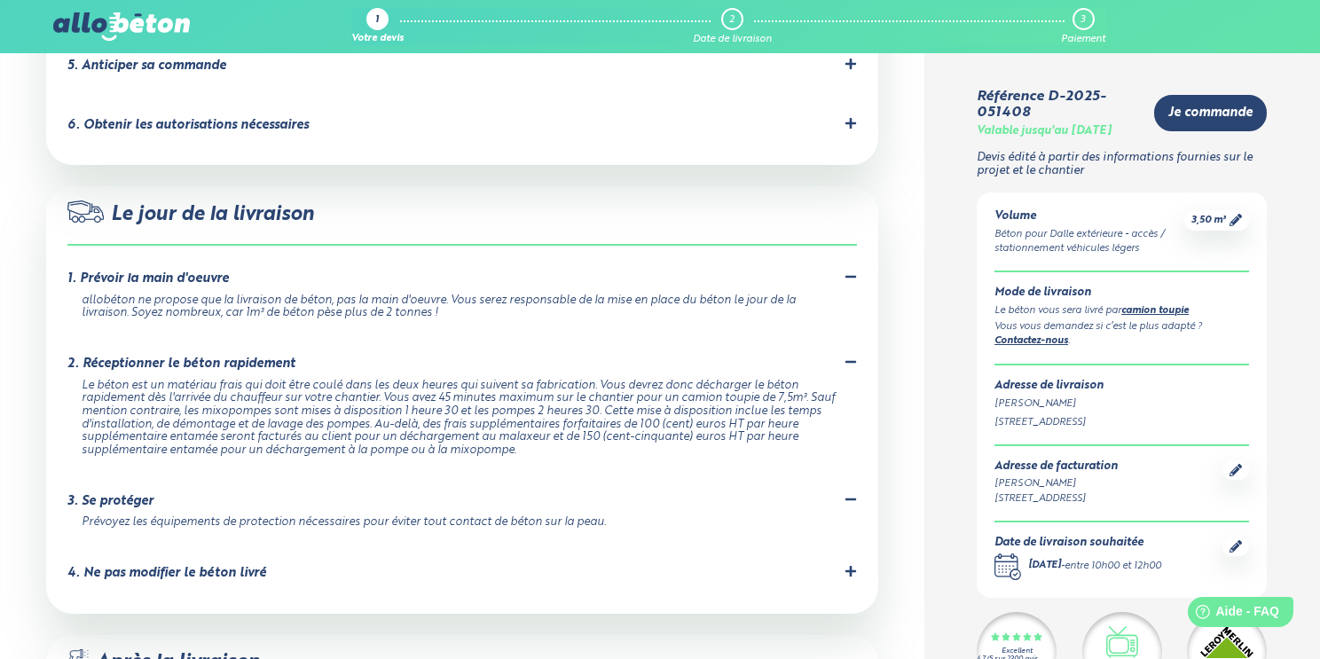
click at [850, 493] on icon at bounding box center [851, 499] width 12 height 12
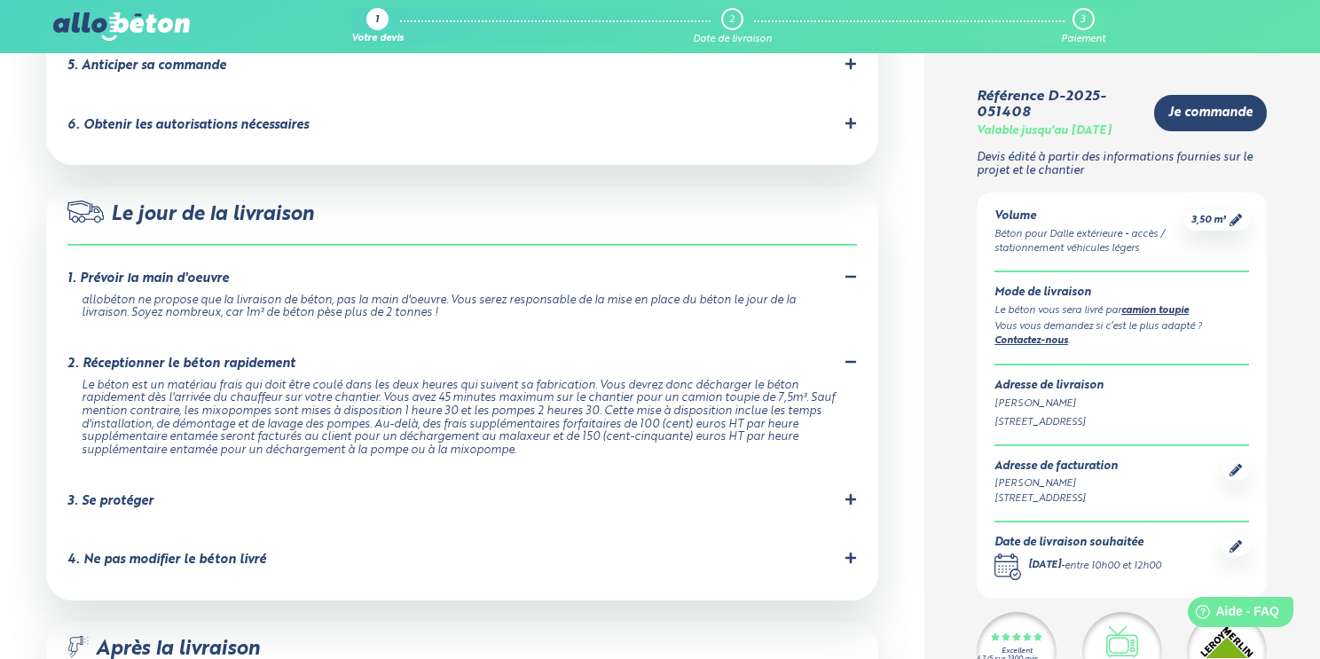
click at [837, 493] on div "3. Se protéger" at bounding box center [461, 501] width 789 height 17
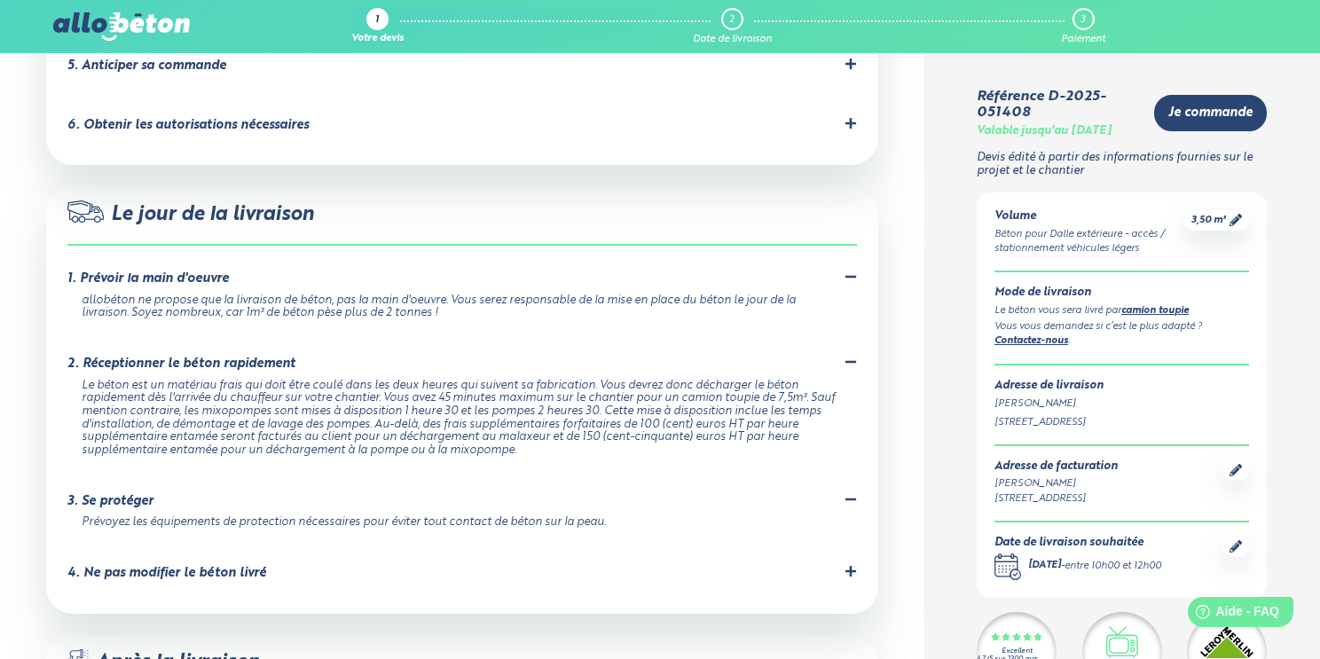
click at [850, 566] on icon at bounding box center [850, 571] width 11 height 11
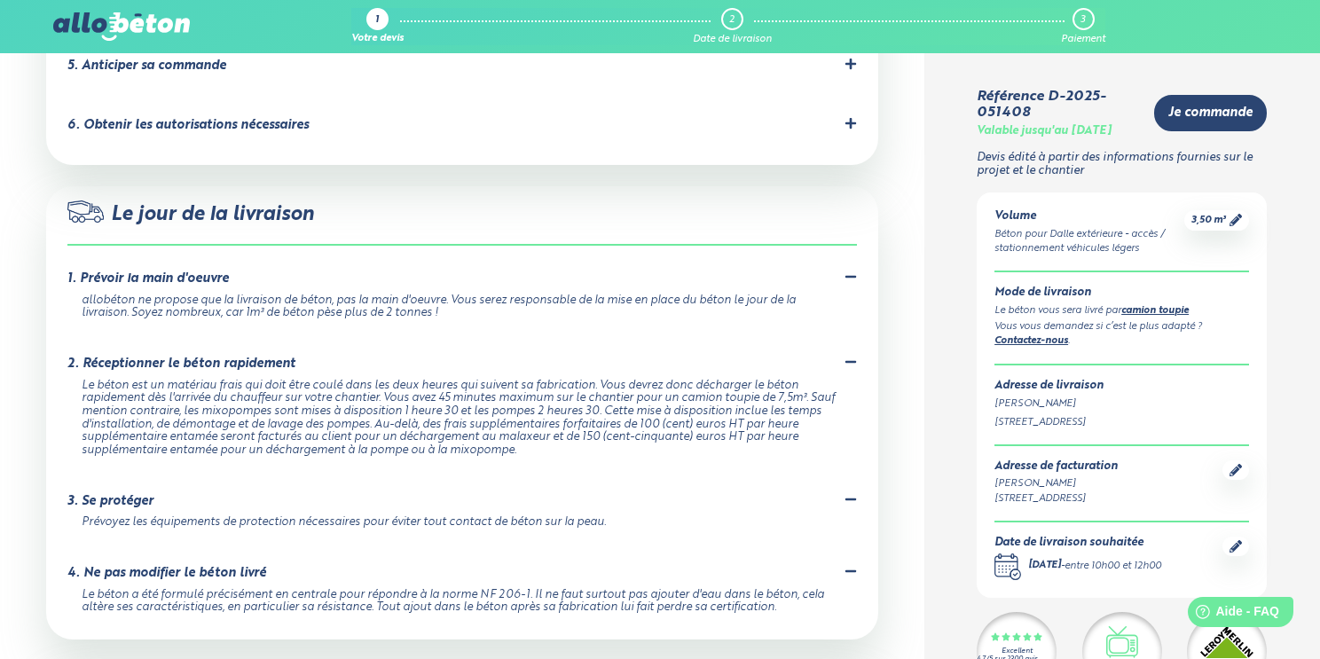
click at [848, 565] on icon at bounding box center [851, 571] width 12 height 12
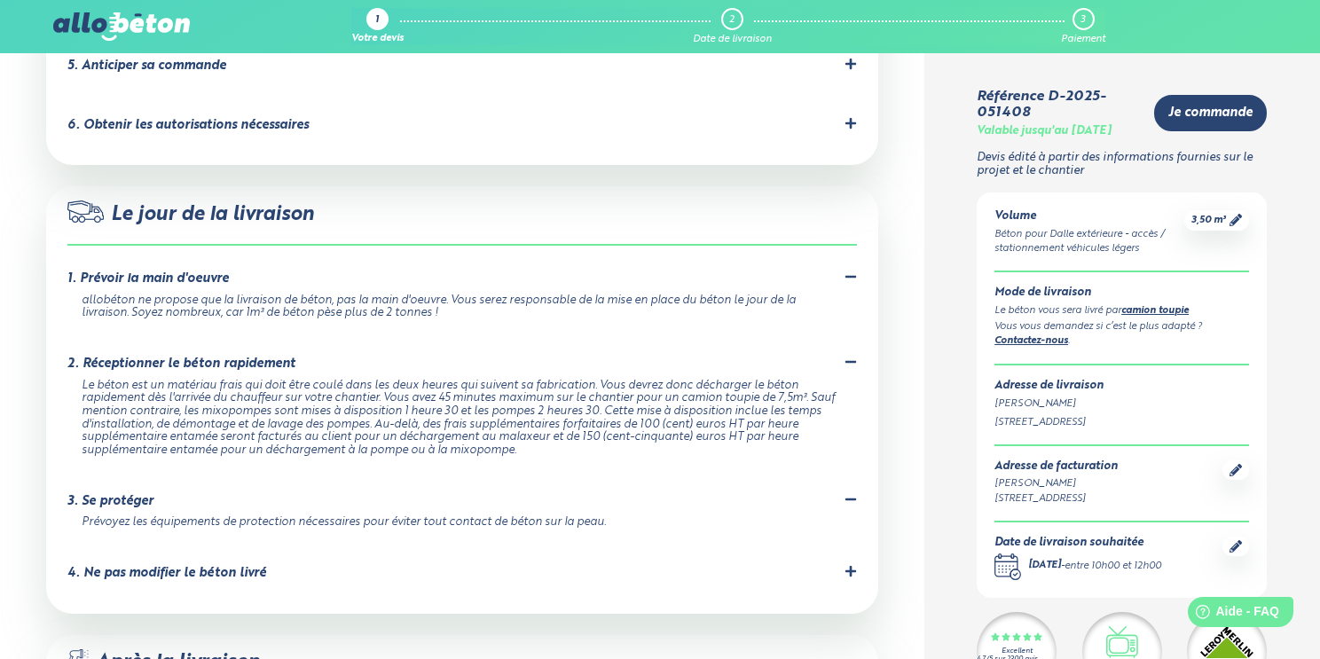
click at [836, 493] on div "3. Se protéger" at bounding box center [461, 501] width 789 height 17
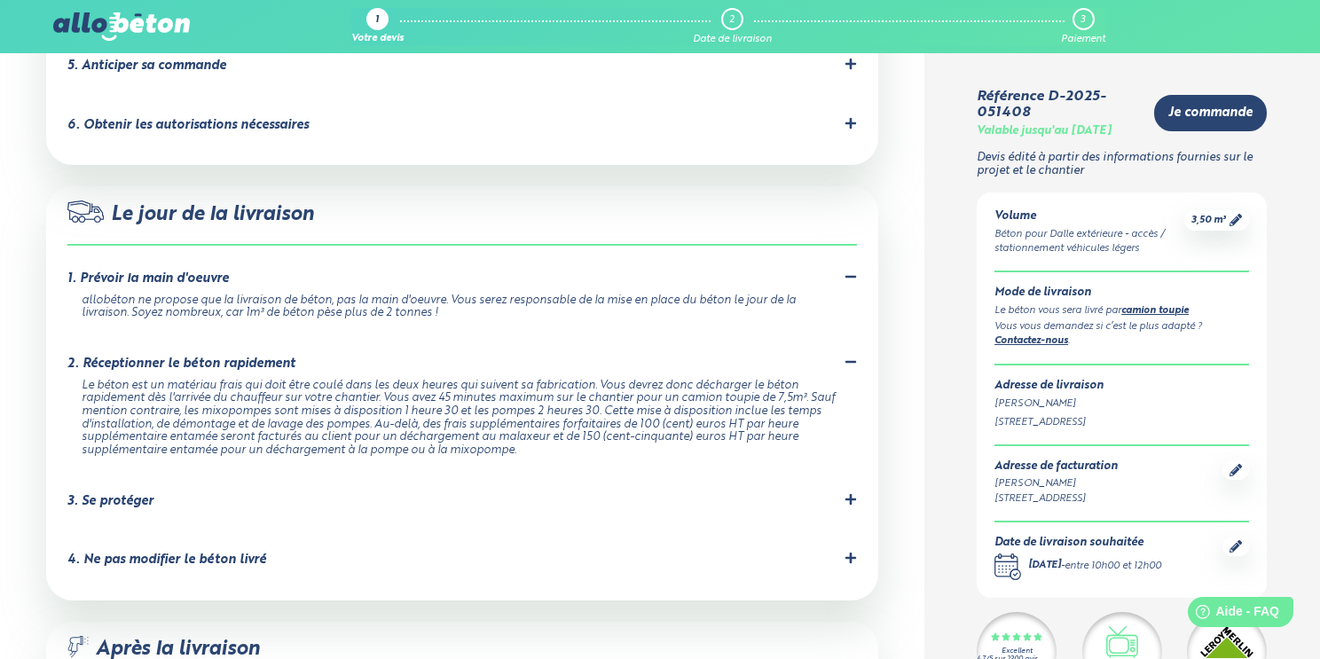
click at [848, 356] on div at bounding box center [851, 364] width 12 height 17
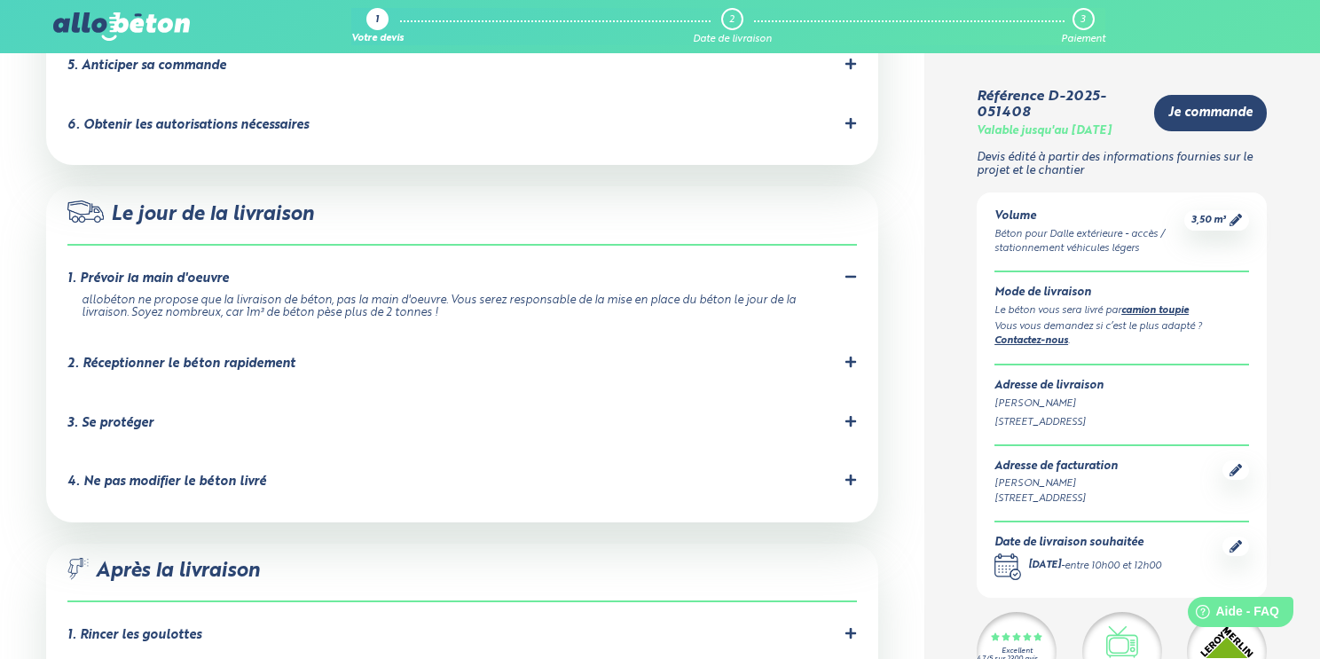
click at [850, 276] on icon at bounding box center [850, 277] width 11 height 3
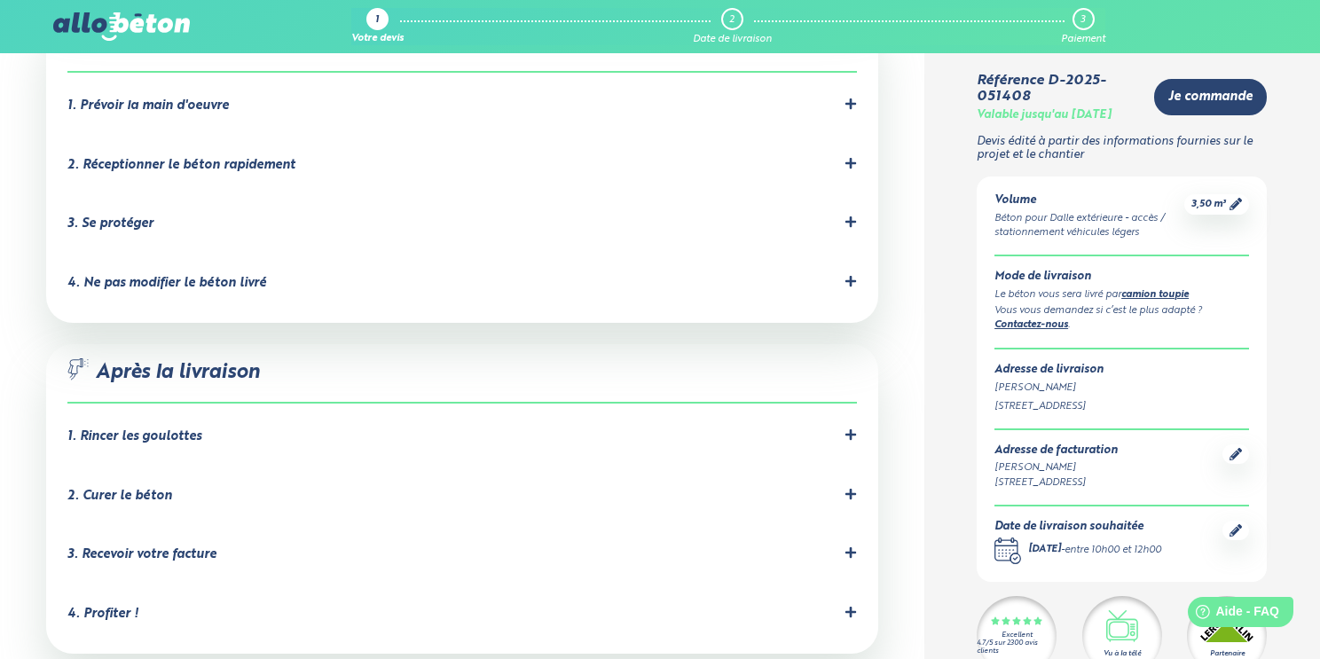
scroll to position [1625, 0]
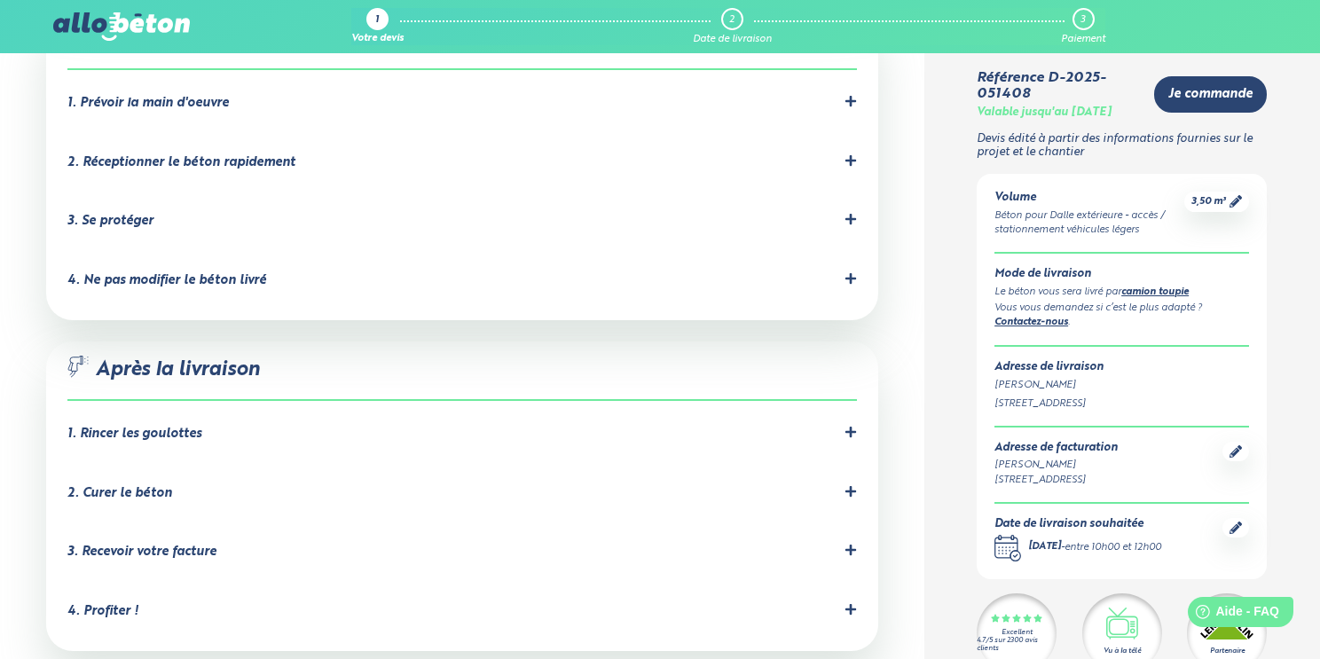
click at [852, 427] on icon at bounding box center [850, 432] width 11 height 11
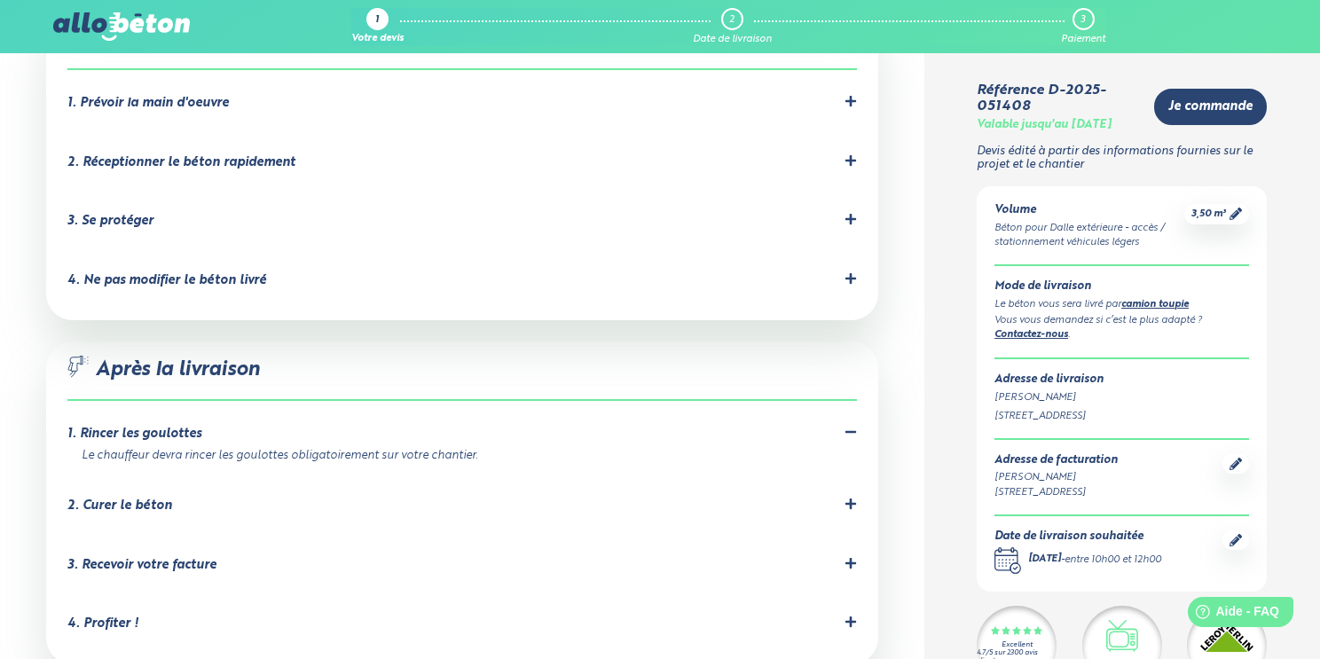
click at [850, 499] on icon at bounding box center [850, 504] width 11 height 11
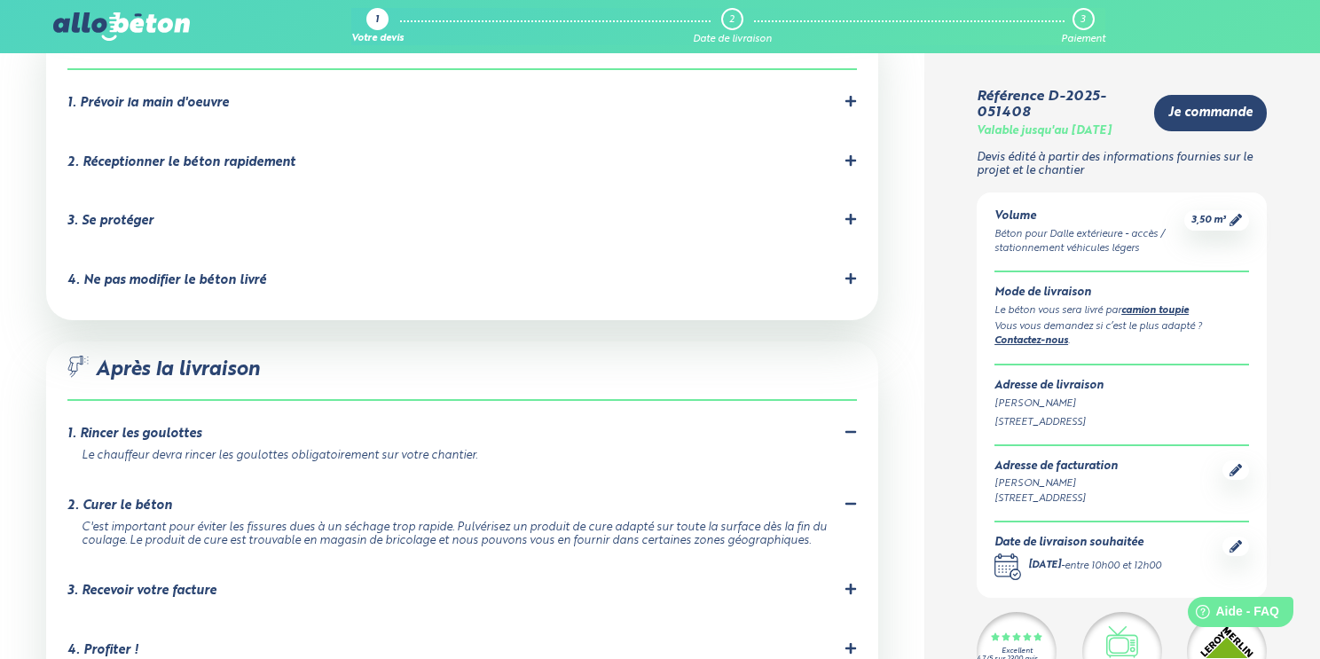
click at [843, 498] on div "2. Curer le béton" at bounding box center [461, 506] width 789 height 17
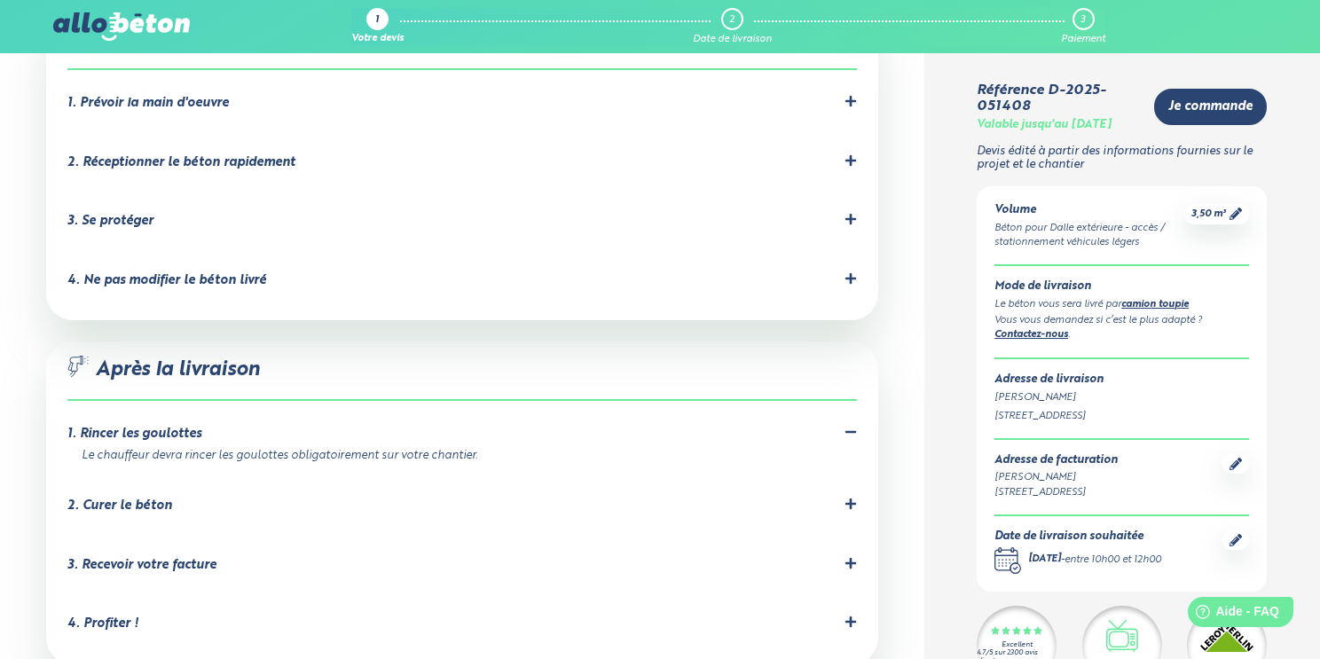
click at [850, 426] on icon at bounding box center [851, 432] width 12 height 12
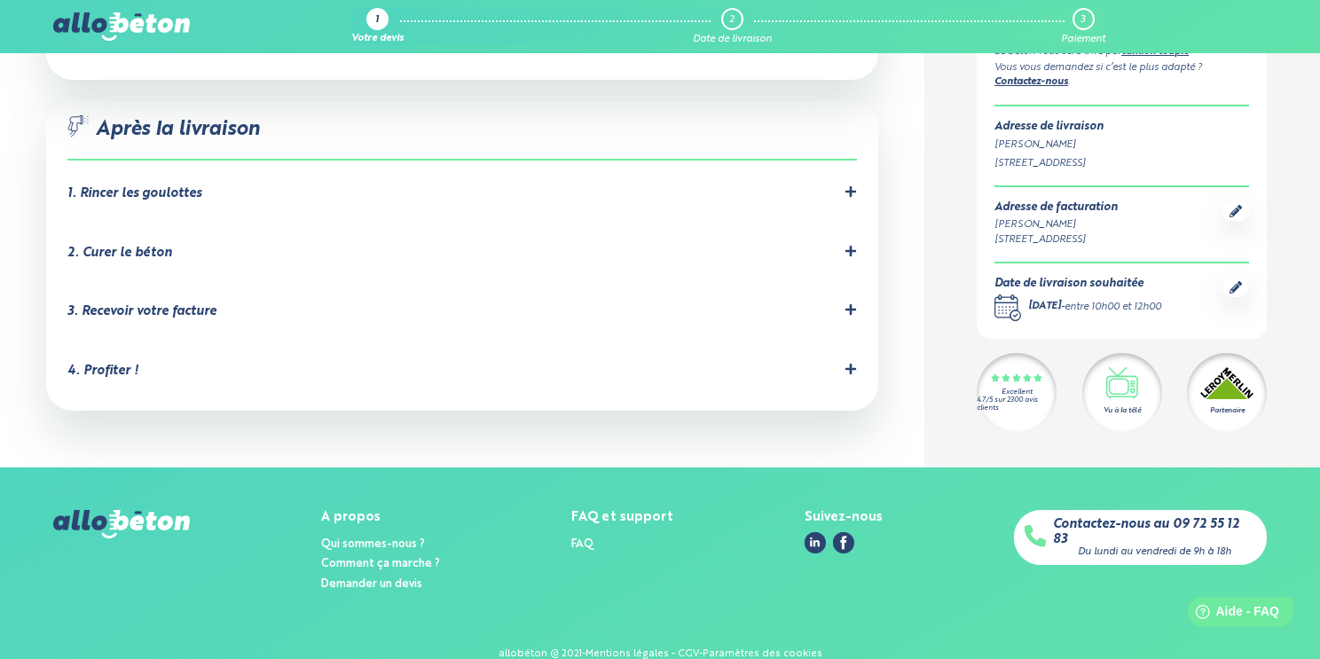
scroll to position [1874, 0]
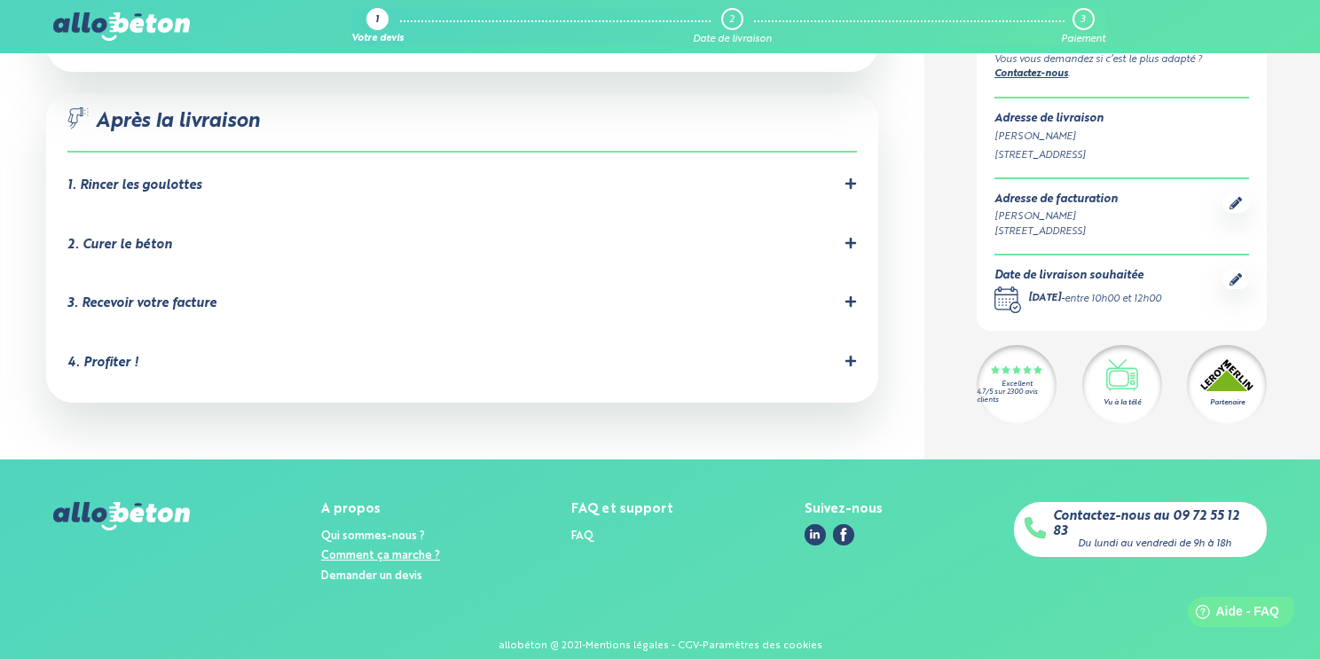
click at [362, 550] on link "Comment ça marche ?" at bounding box center [380, 556] width 119 height 12
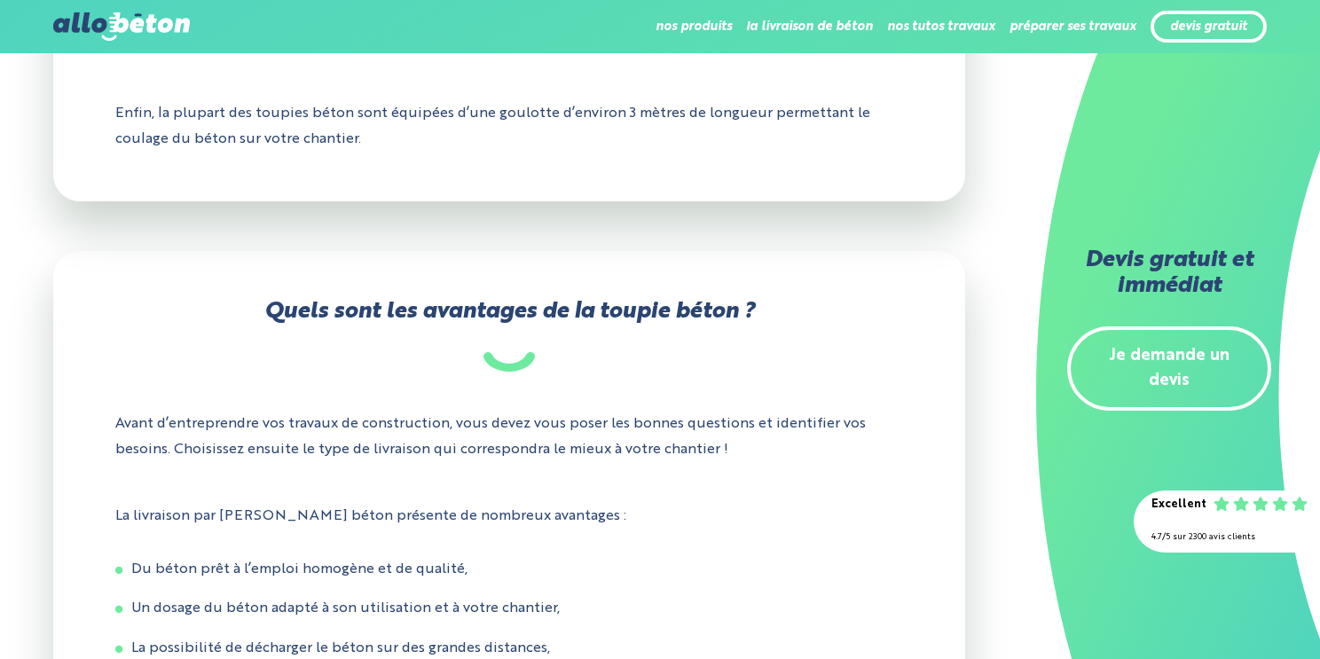
scroll to position [1299, 0]
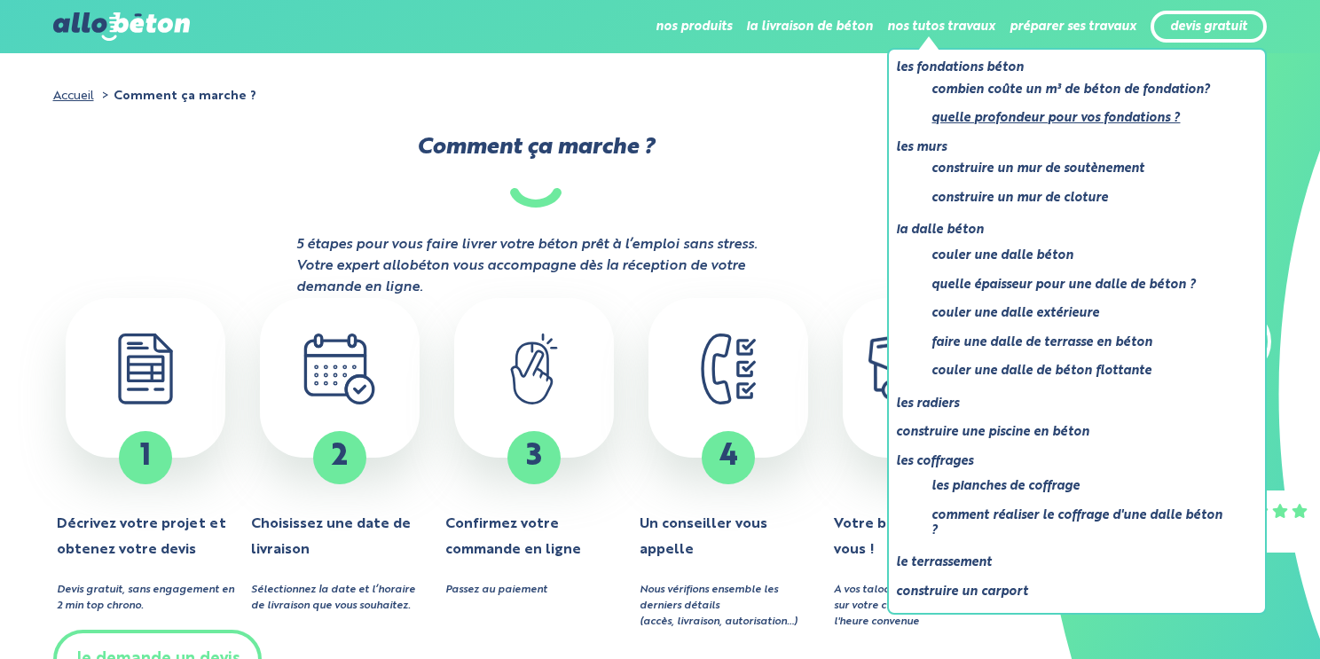
click at [1007, 119] on link "Quelle profondeur pour vos fondations ?" at bounding box center [1080, 118] width 298 height 22
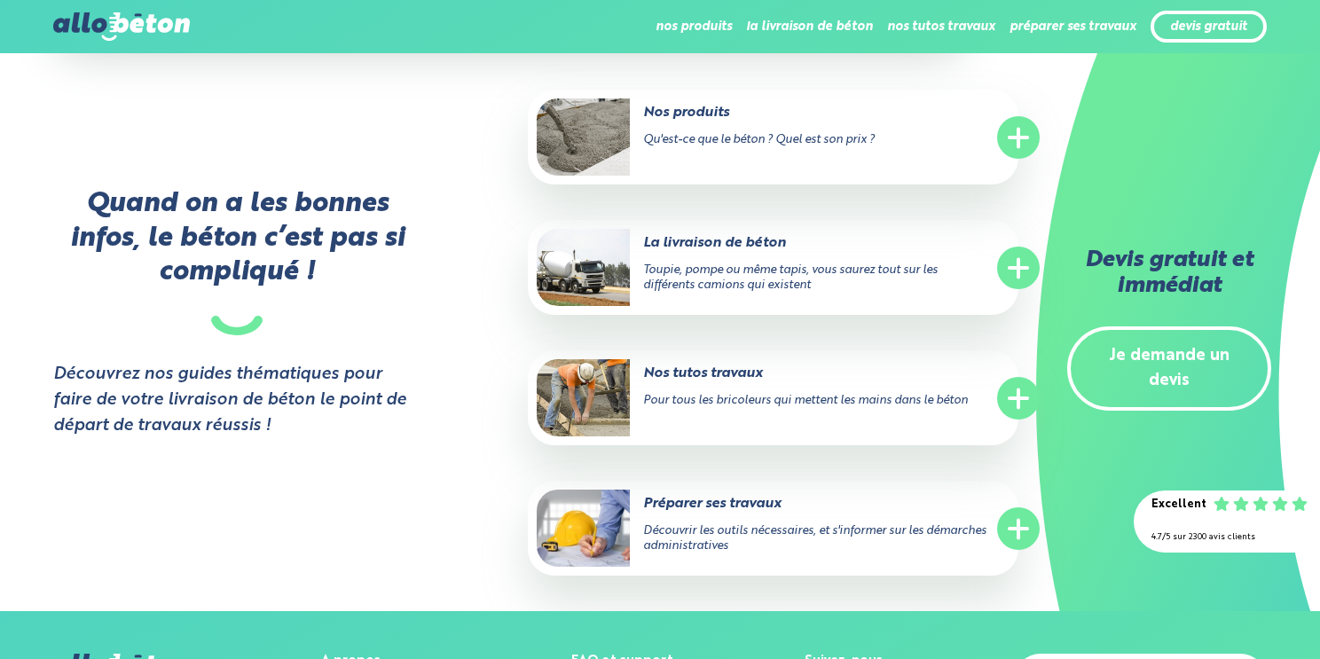
scroll to position [2102, 0]
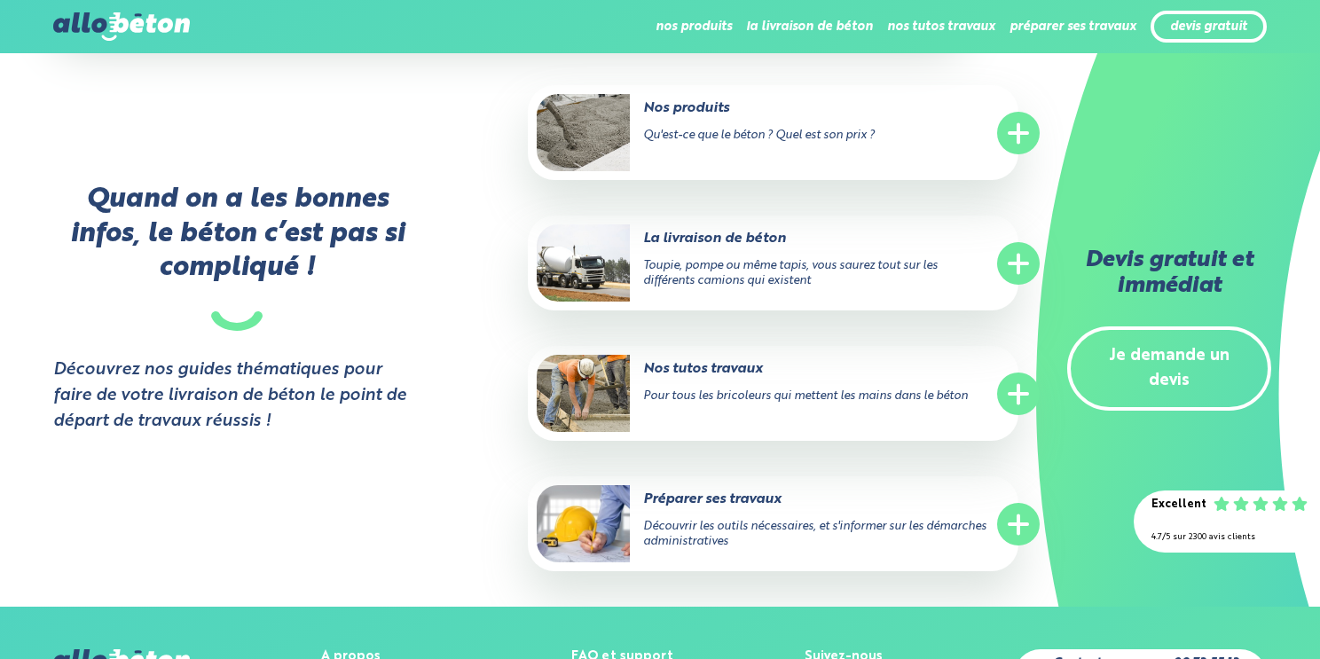
click at [1004, 345] on div "Nos produits Qu'est-ce que le béton ? Quel est son prix ? .icon-plus { fill: no…" at bounding box center [773, 346] width 491 height 522
click at [997, 402] on icon ".icon-plus { fill: none; stroke: #fff; stroke-linecap: round; stroke-width: 4px…" at bounding box center [1018, 394] width 43 height 43
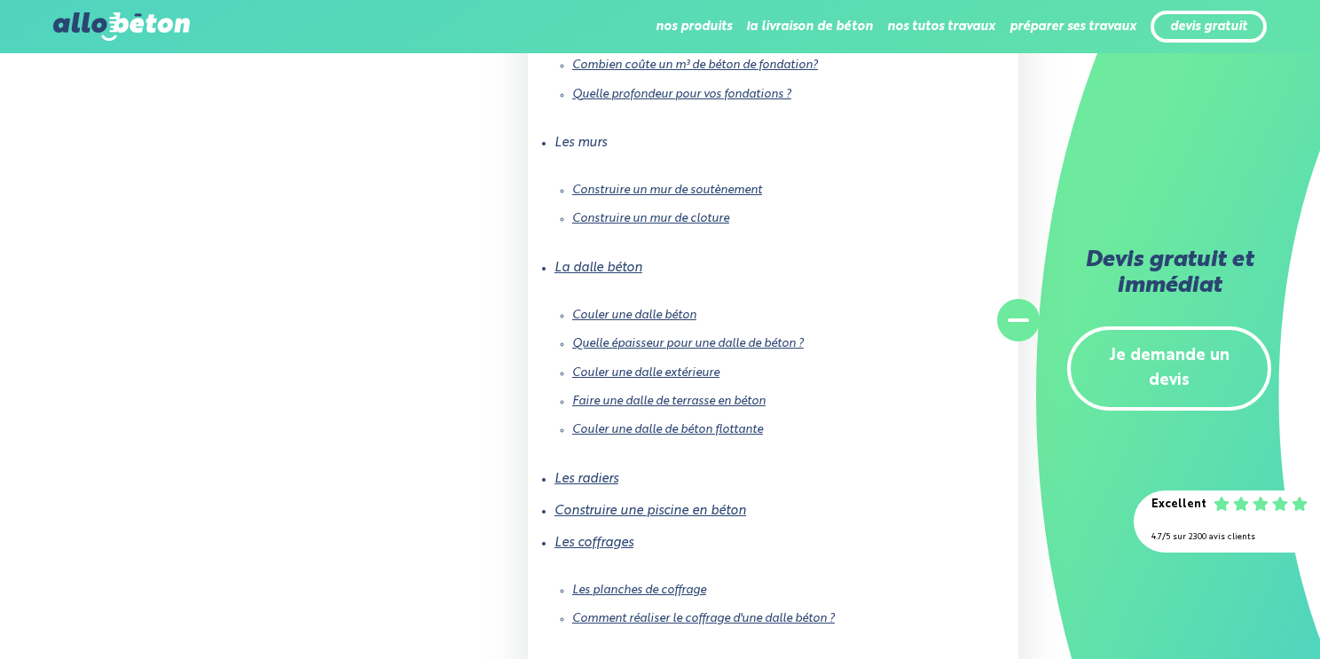
scroll to position [2551, 0]
click at [888, 469] on li "Les radiers" at bounding box center [772, 477] width 437 height 32
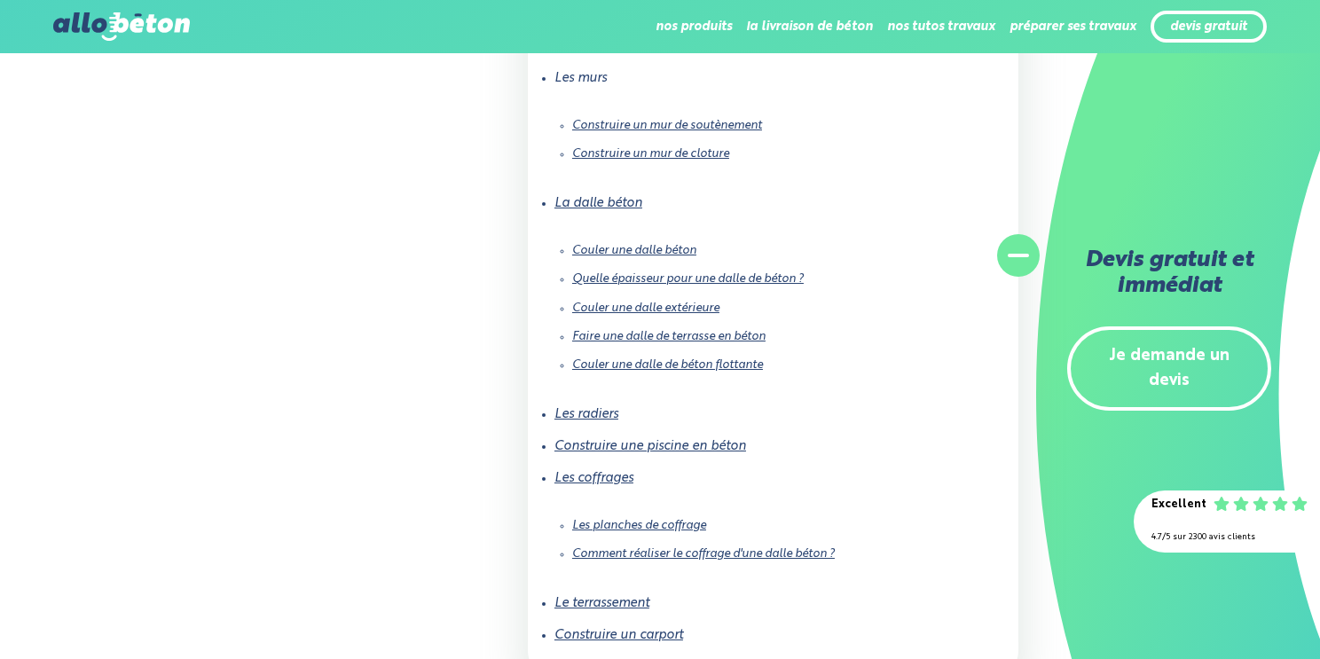
scroll to position [2616, 0]
click at [632, 304] on link "Couler une dalle extérieure" at bounding box center [645, 307] width 147 height 12
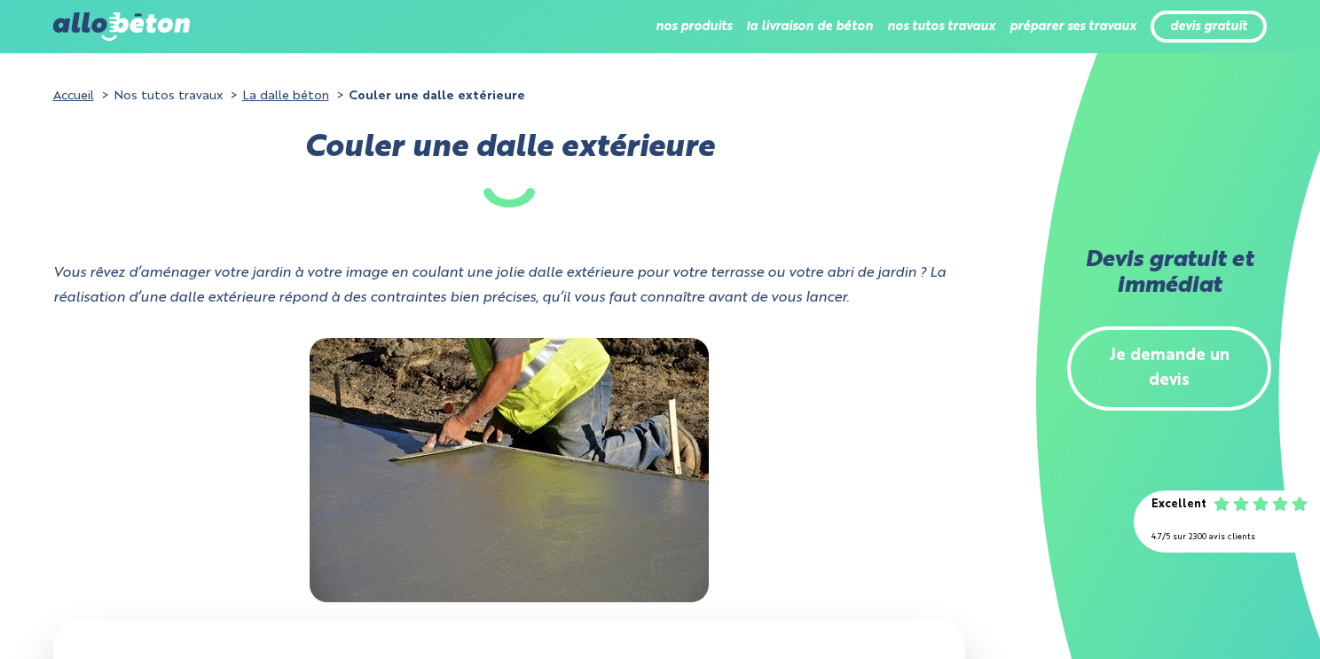
click at [632, 304] on icon "Vous rêvez d’aménager votre jardin à votre image en coulant une jolie dalle ext…" at bounding box center [499, 286] width 892 height 40
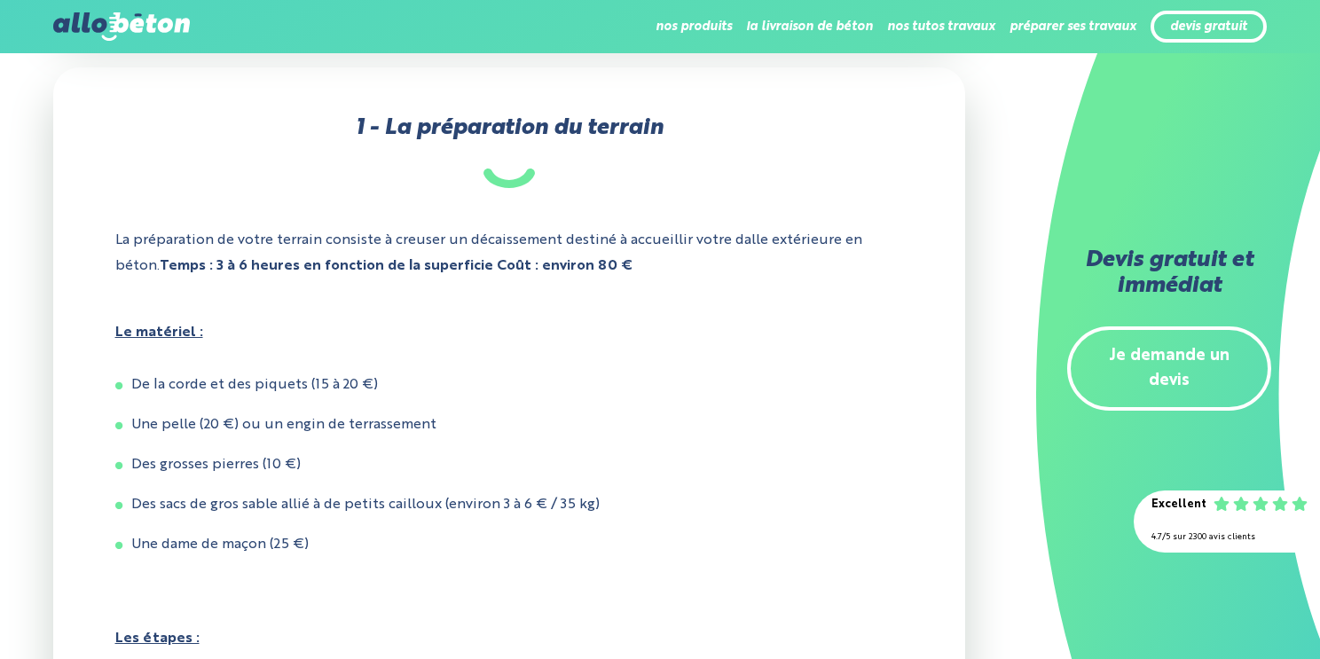
scroll to position [2226, 0]
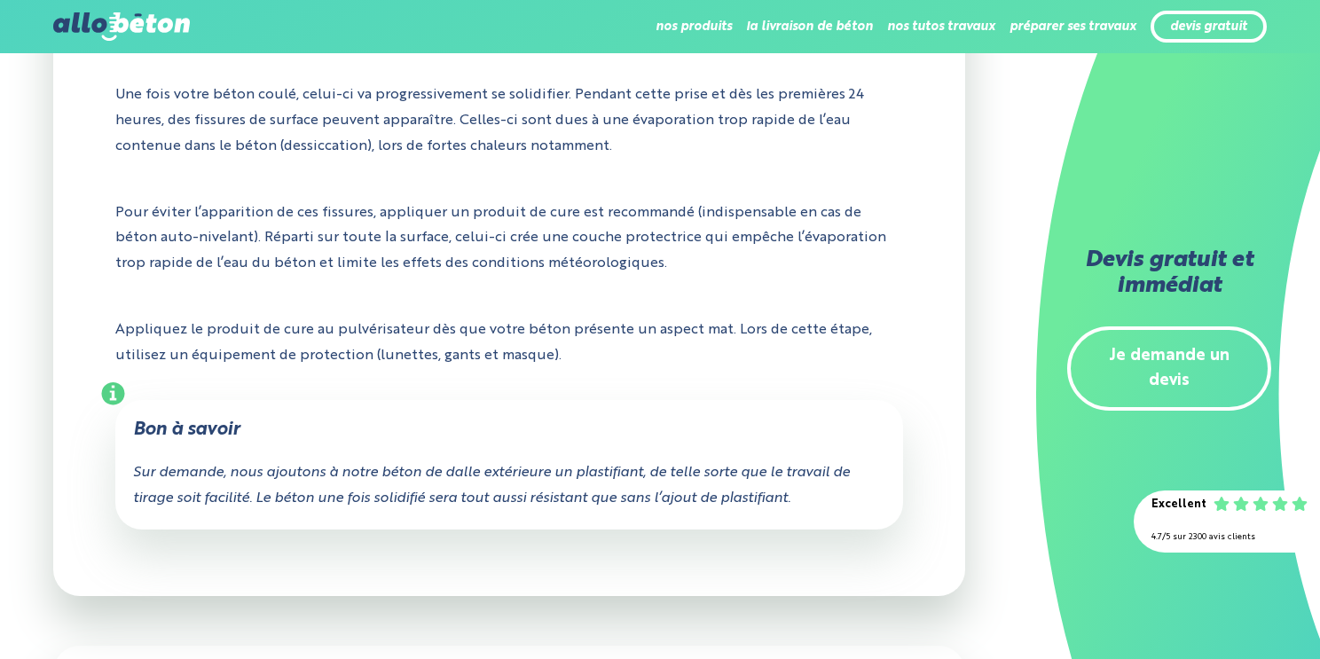
scroll to position [8597, 0]
